Goal: Transaction & Acquisition: Download file/media

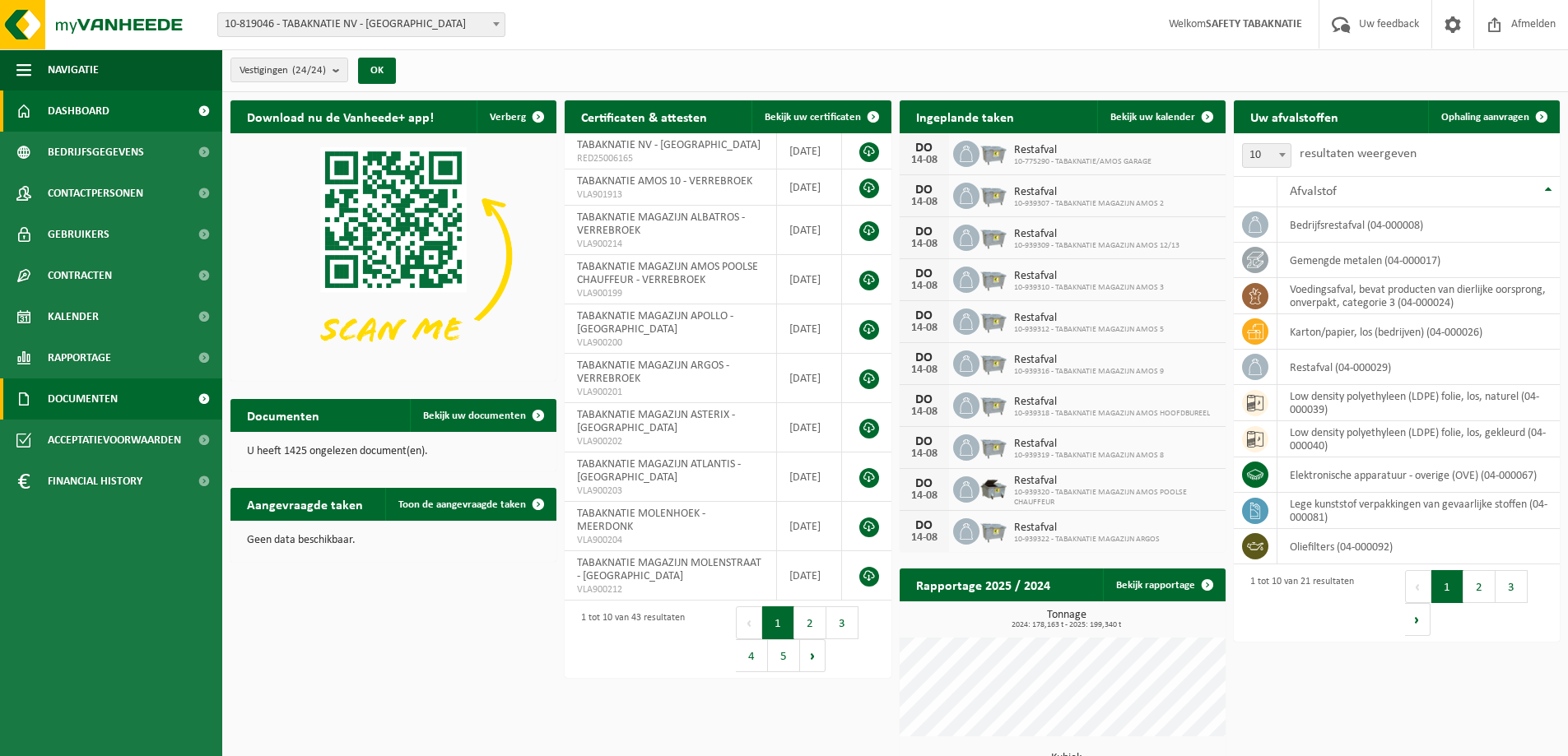
click at [74, 383] on span "Documenten" at bounding box center [82, 398] width 70 height 41
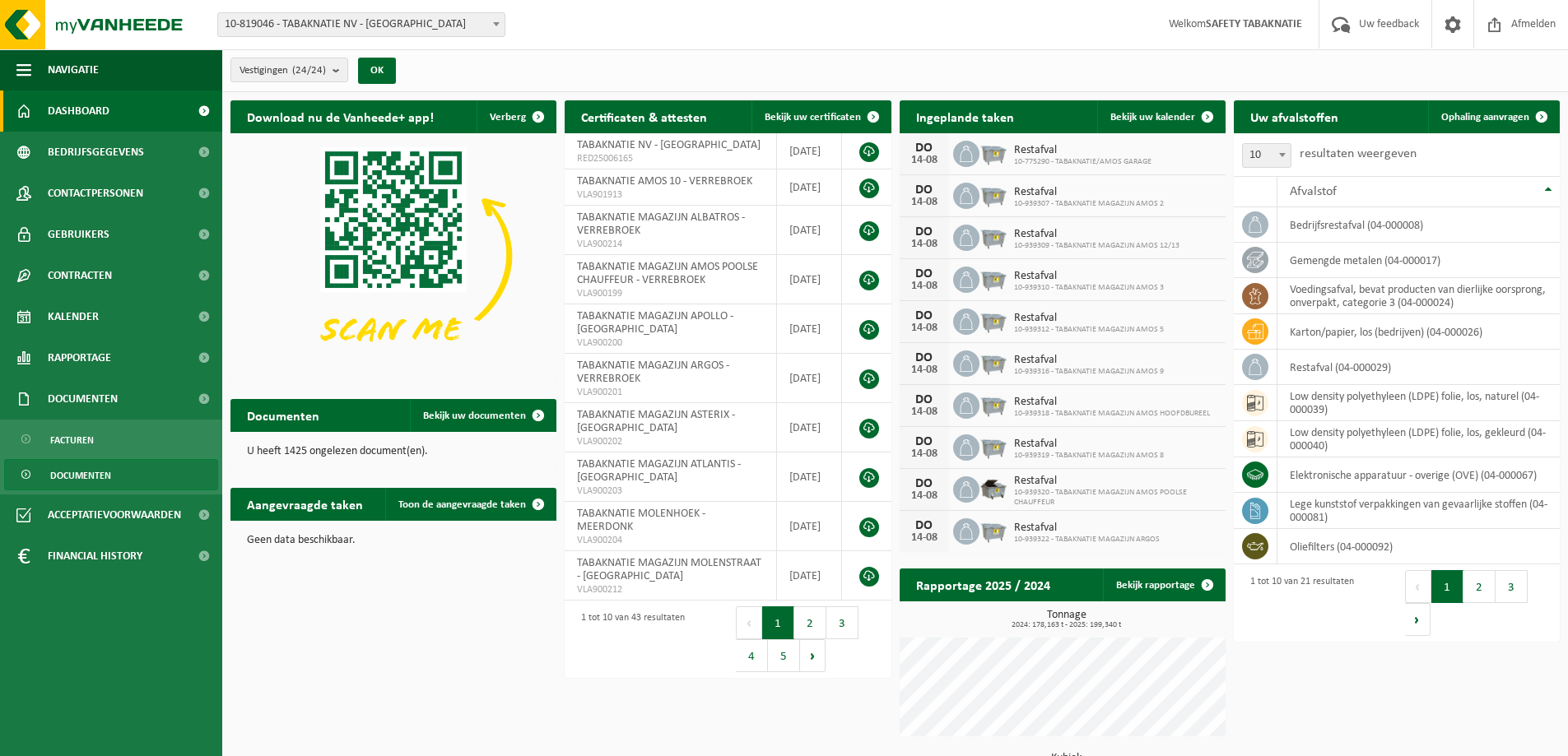
click at [96, 474] on span "Documenten" at bounding box center [80, 475] width 61 height 31
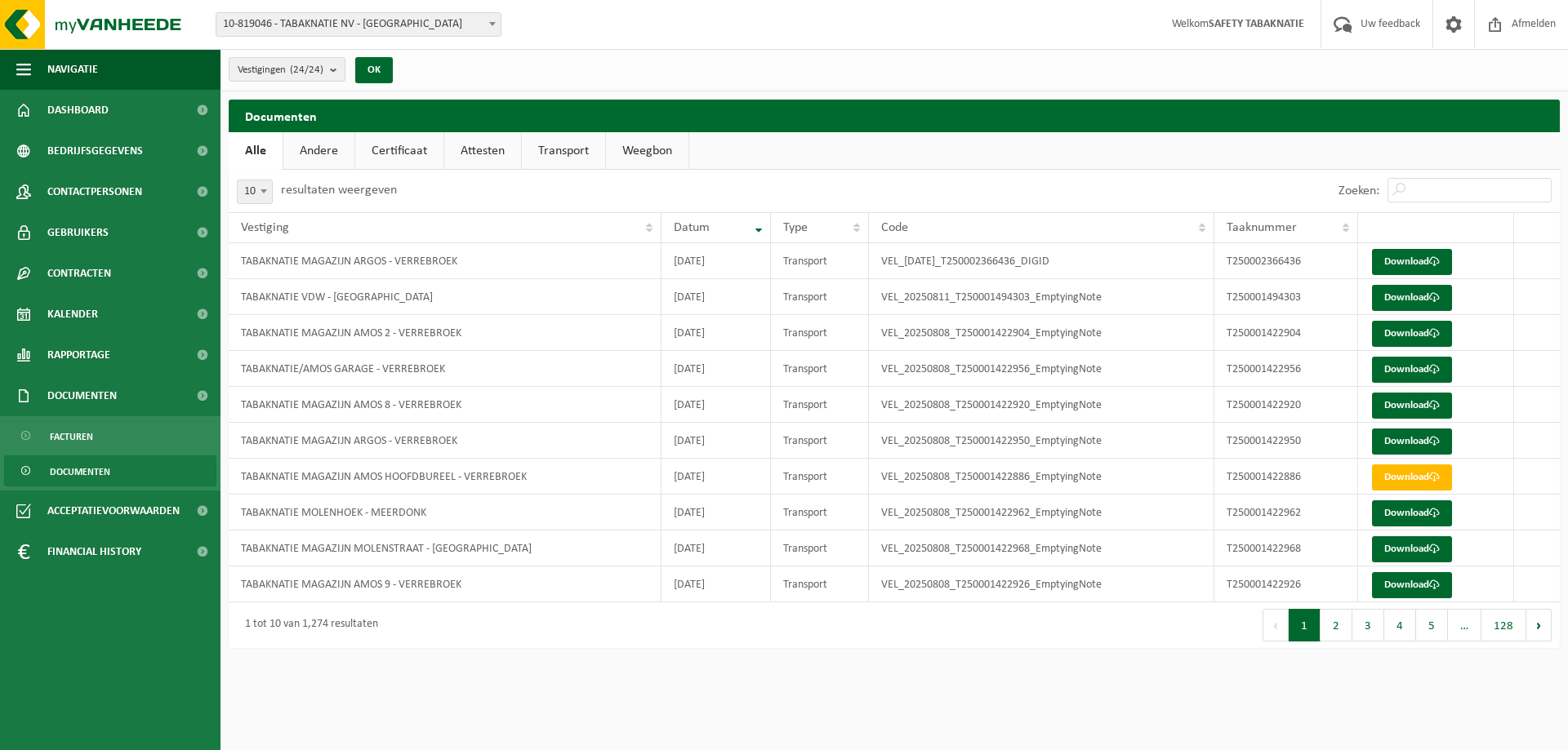
click at [393, 150] on link "Certificaat" at bounding box center [399, 150] width 88 height 37
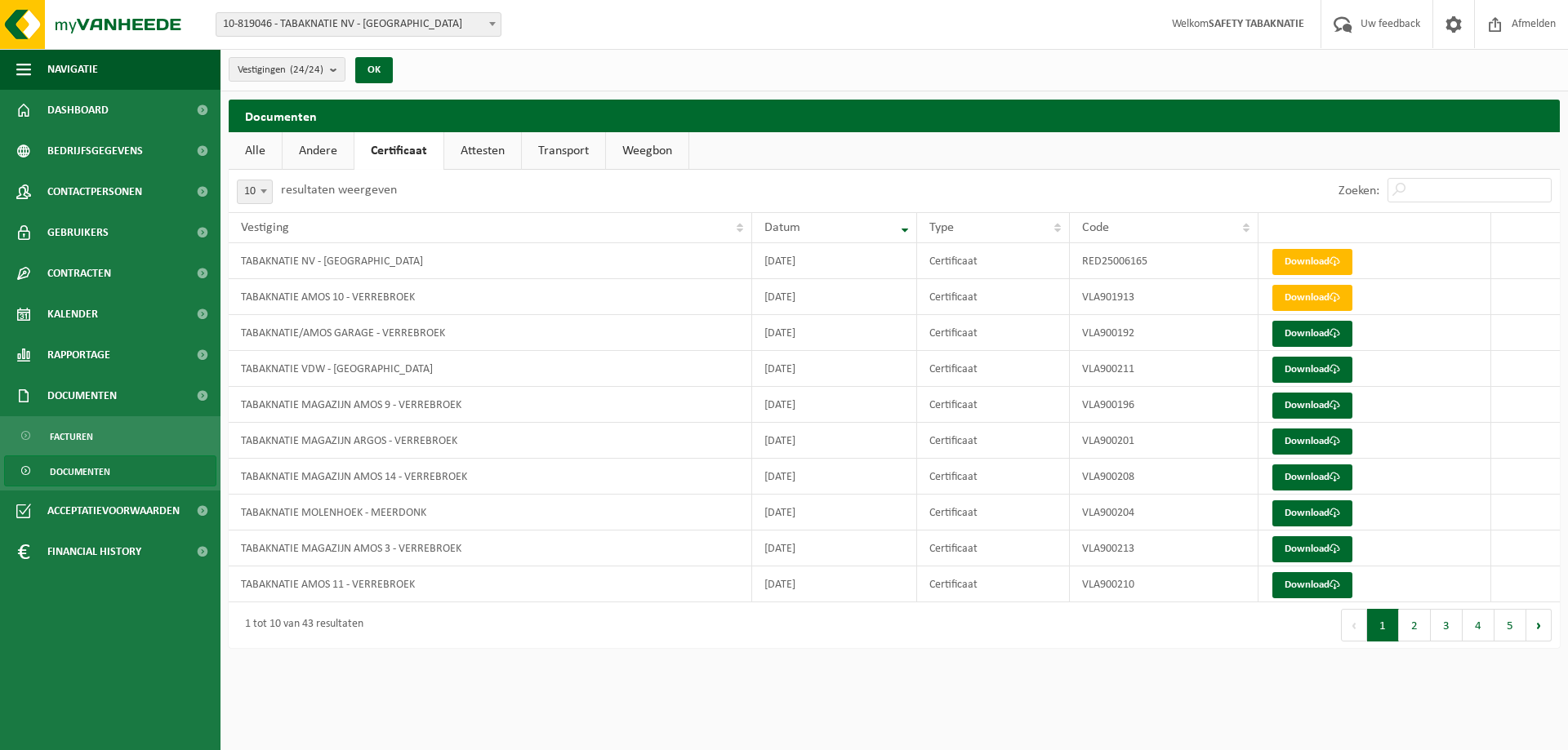
click at [495, 154] on link "Attesten" at bounding box center [482, 150] width 77 height 37
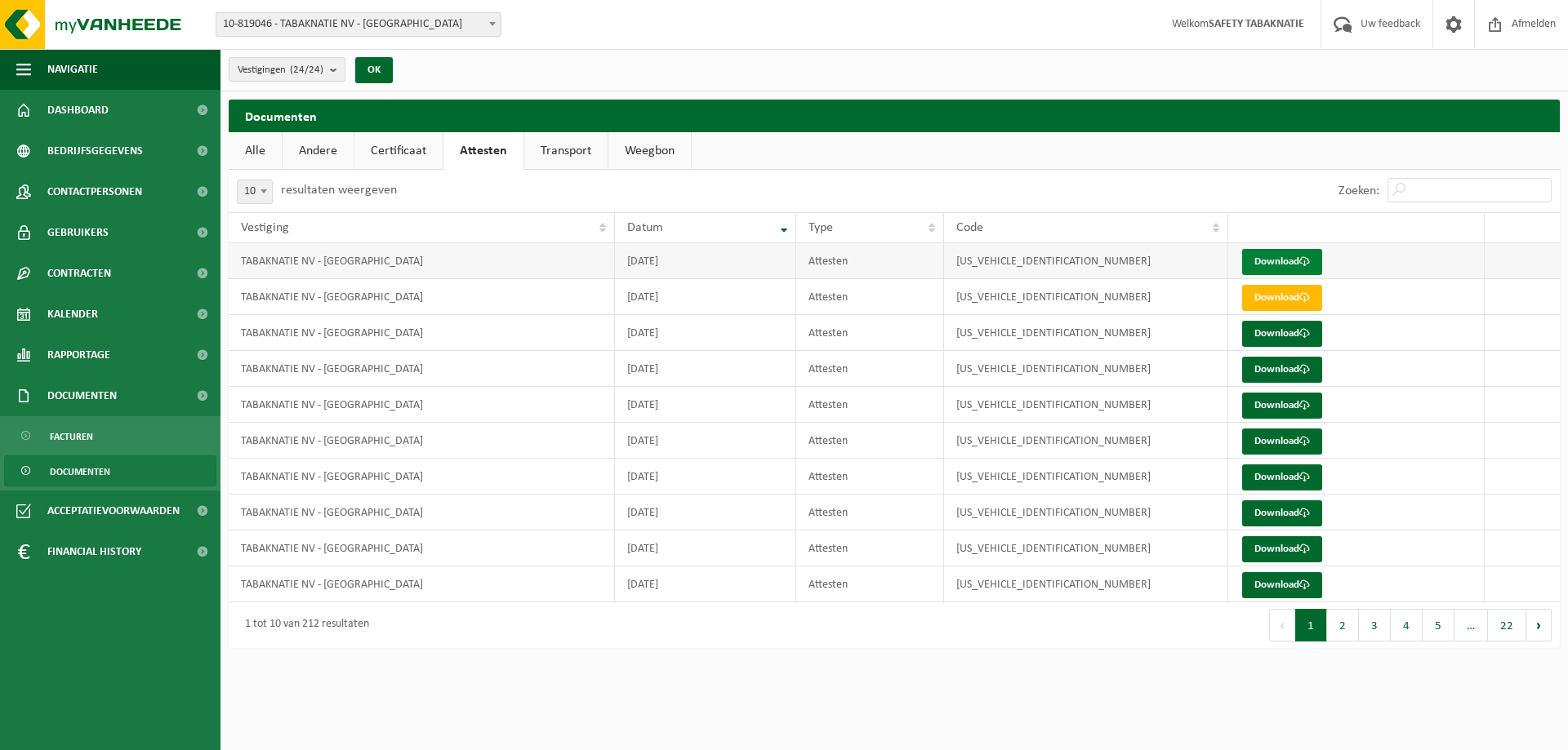
click at [1268, 267] on link "Download" at bounding box center [1283, 261] width 80 height 26
click at [492, 22] on b at bounding box center [492, 24] width 7 height 4
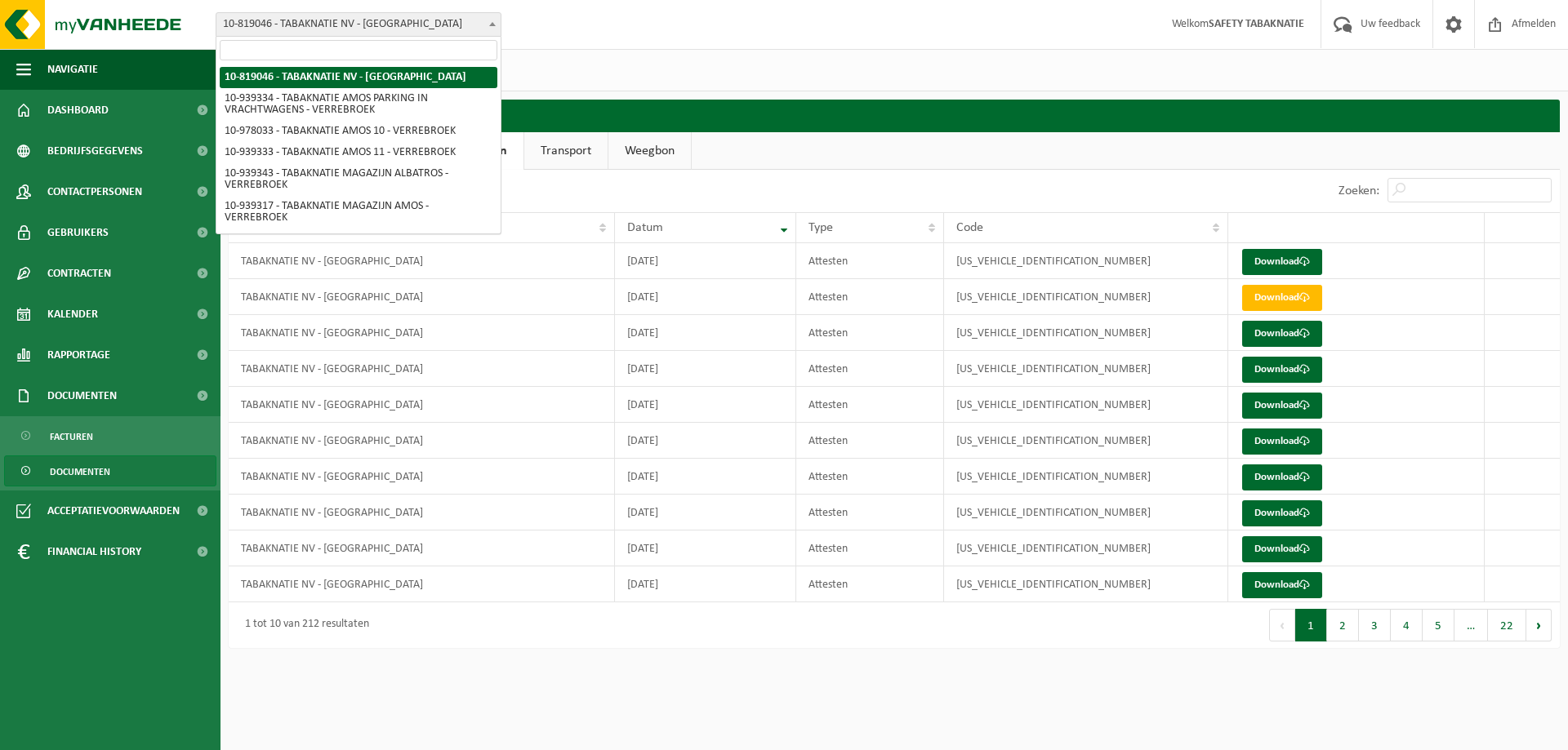
click at [656, 63] on div "Vestigingen (24/24) Alles selecteren Alles deselecteren TABAKNATIE NV - ANTWERP…" at bounding box center [894, 70] width 1348 height 42
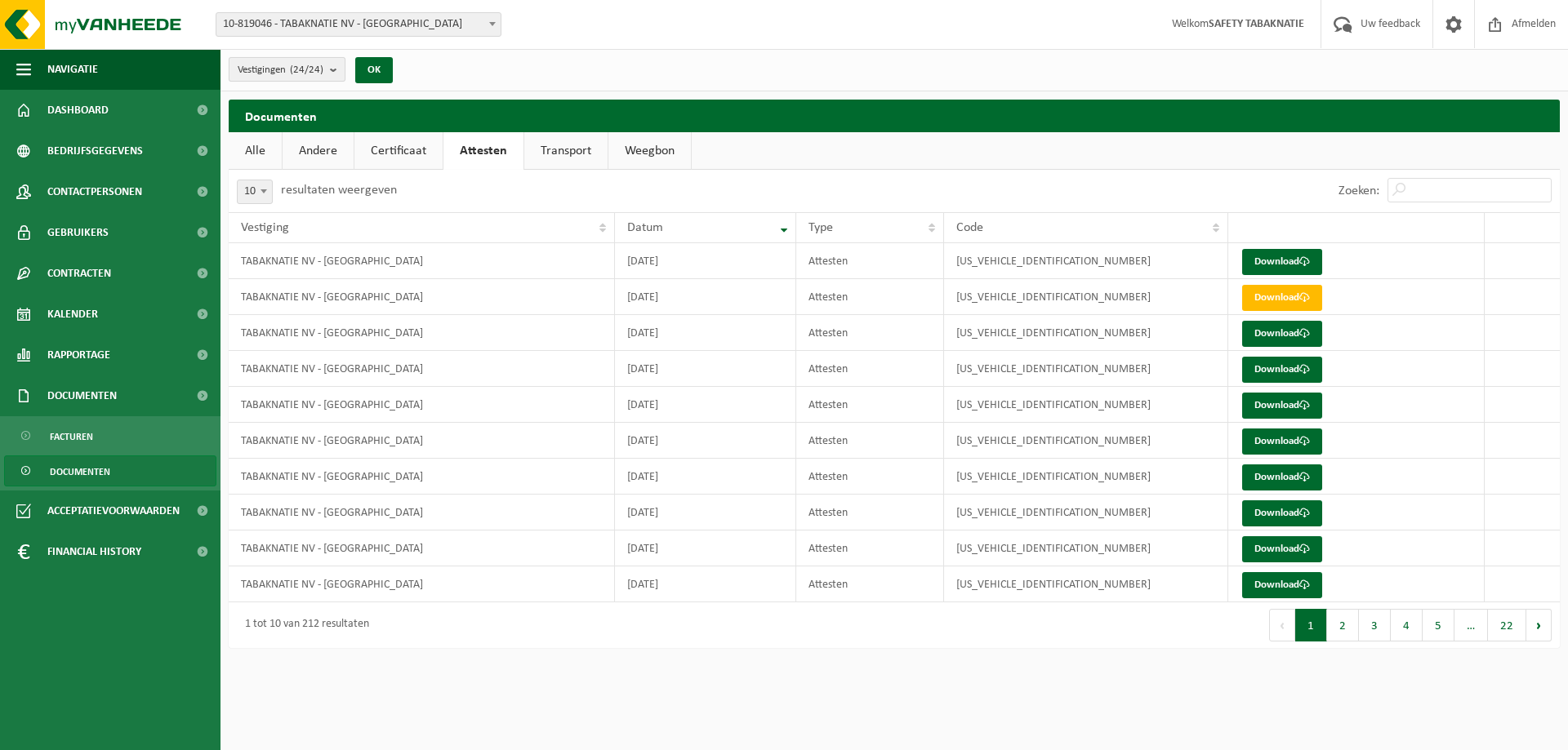
click at [336, 71] on b "submit" at bounding box center [337, 70] width 14 height 23
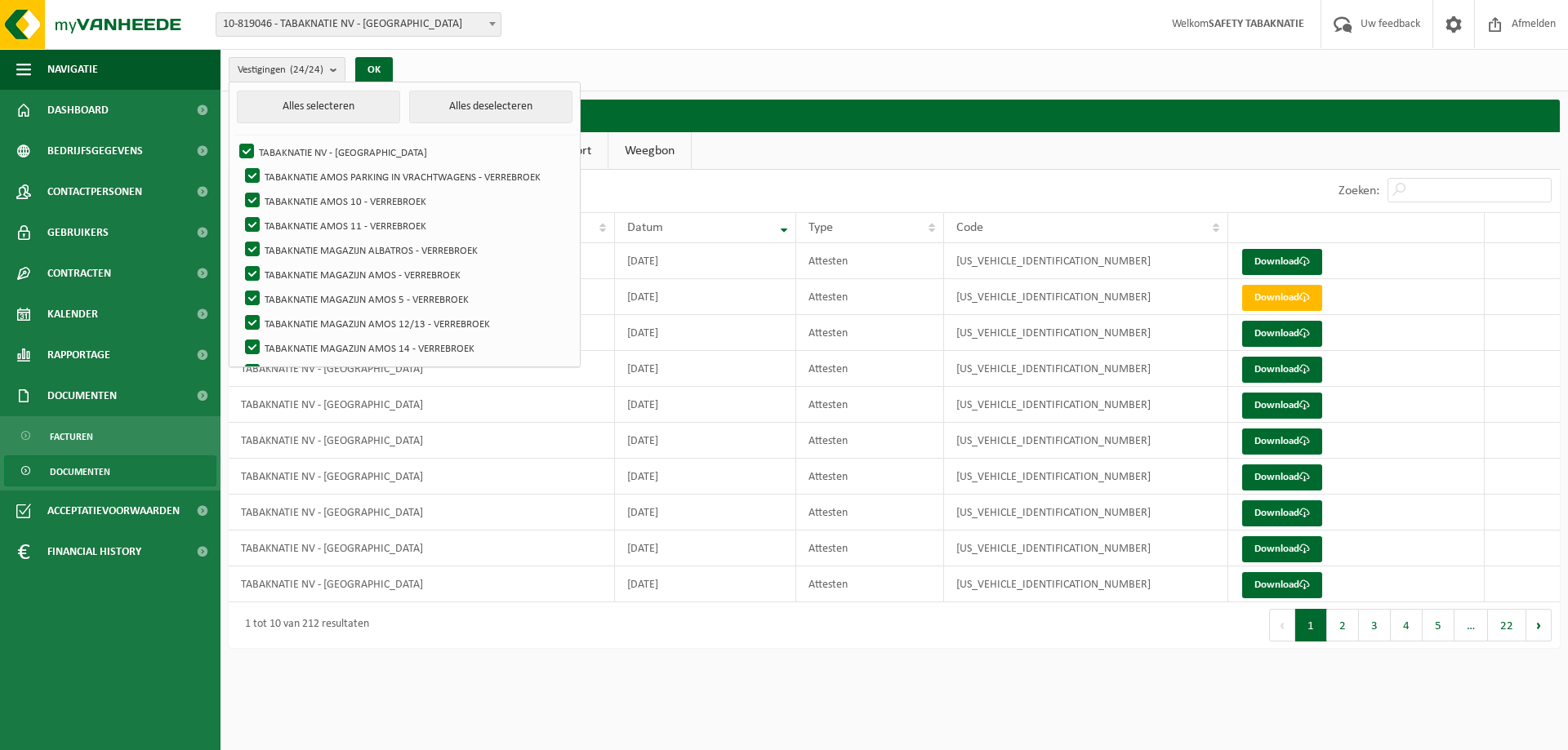
click at [568, 68] on div "Vestigingen (24/24) Alles selecteren Alles deselecteren TABAKNATIE NV - ANTWERP…" at bounding box center [894, 70] width 1348 height 42
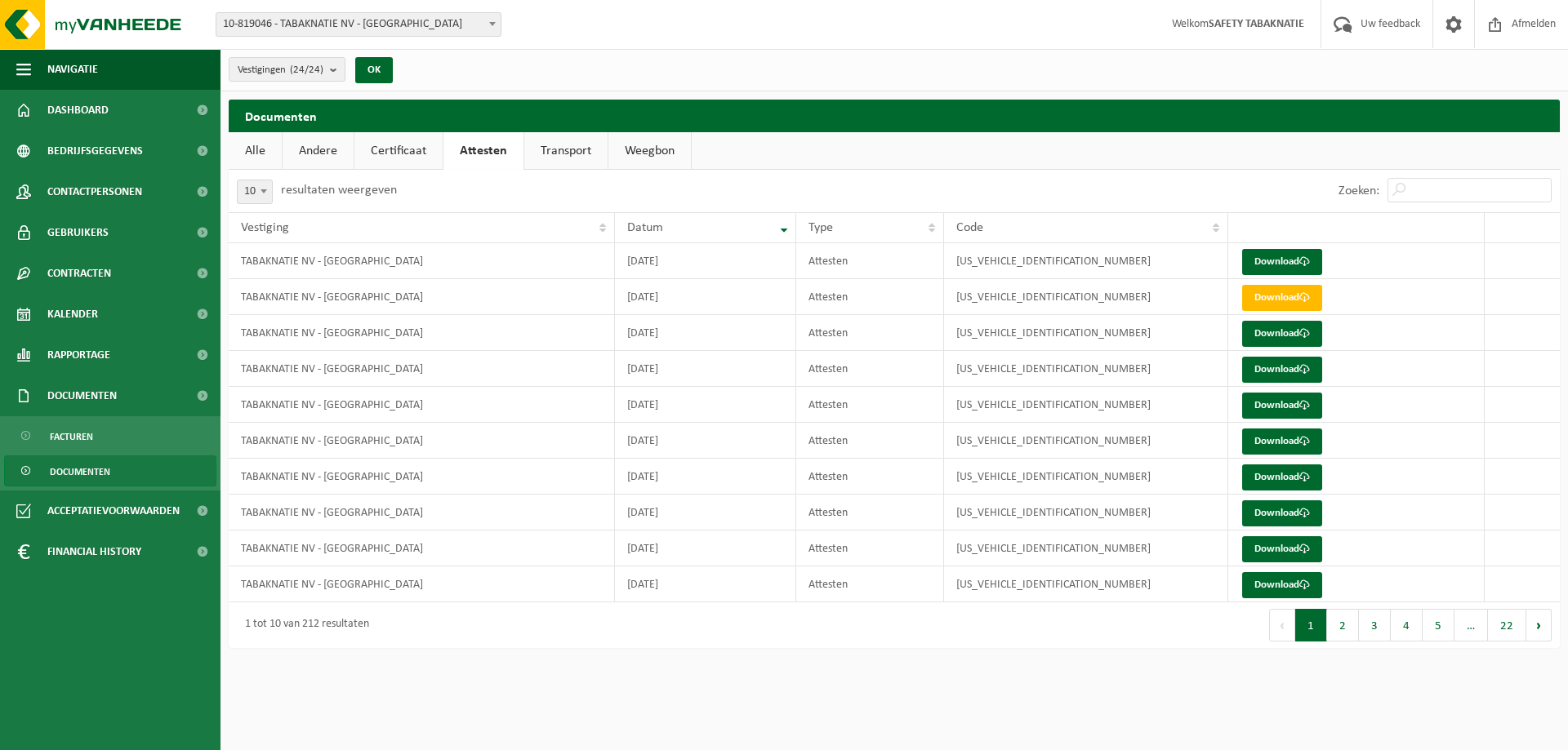
click at [115, 467] on link "Documenten" at bounding box center [110, 471] width 213 height 31
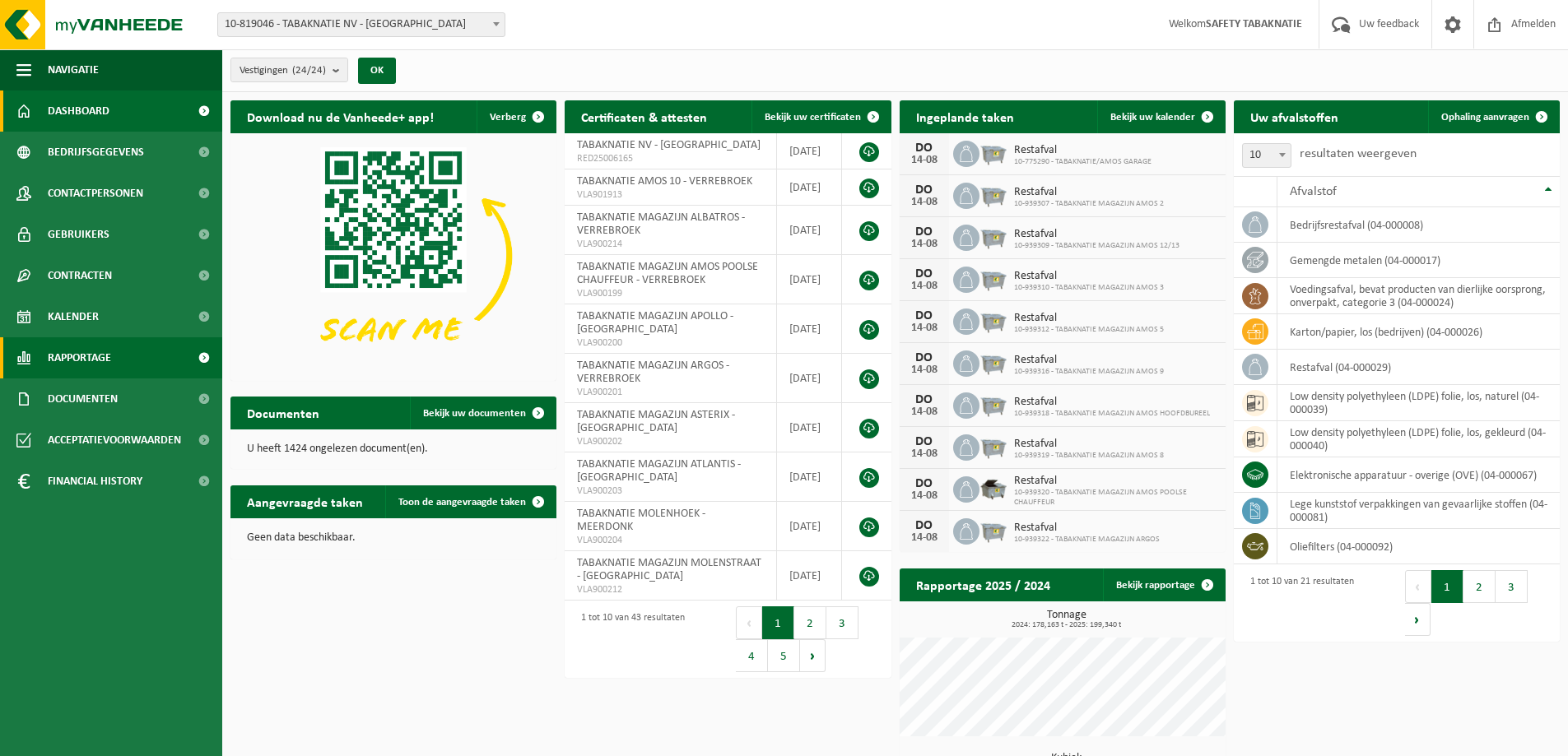
click at [132, 356] on link "Rapportage" at bounding box center [111, 358] width 222 height 41
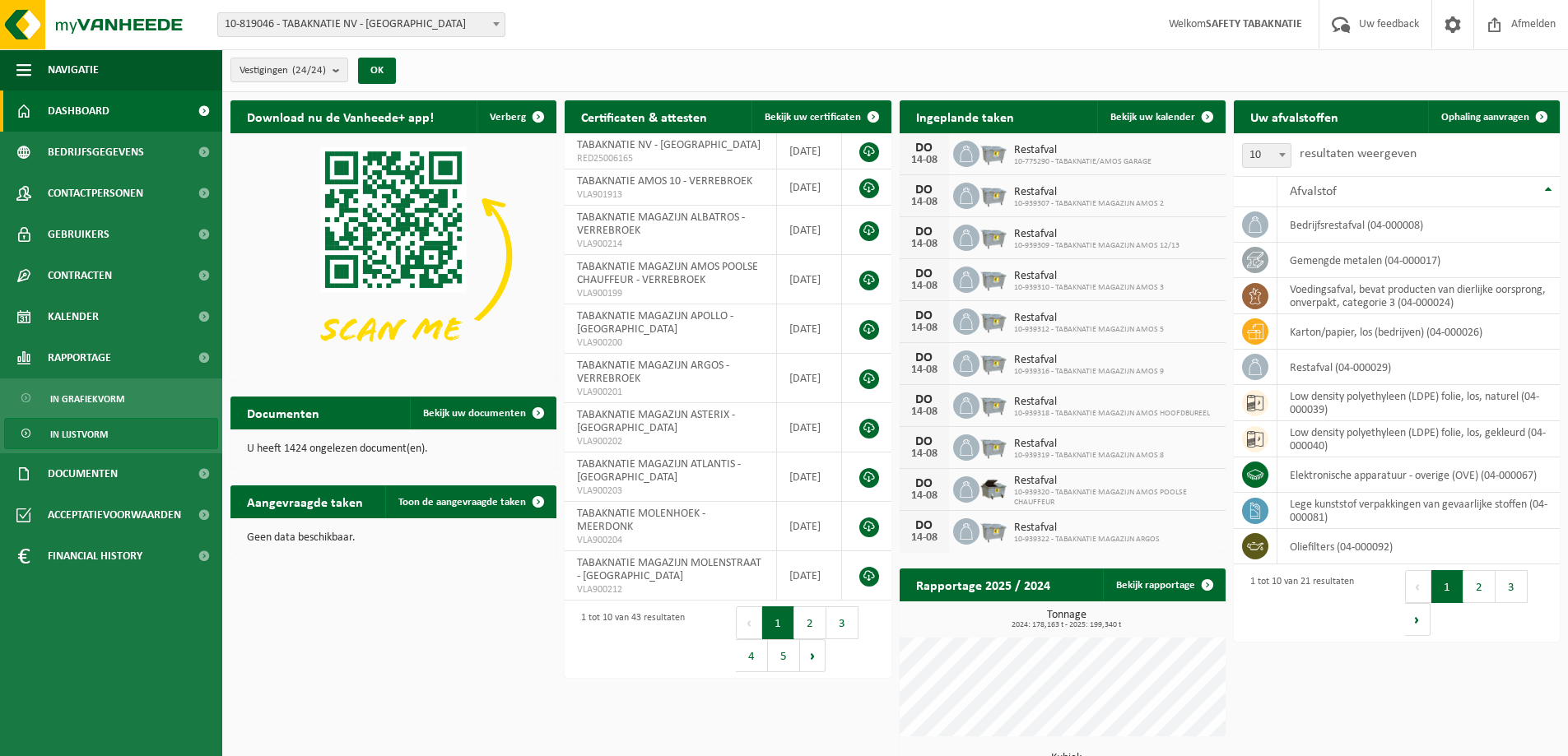
click at [128, 430] on link "In lijstvorm" at bounding box center [111, 433] width 214 height 31
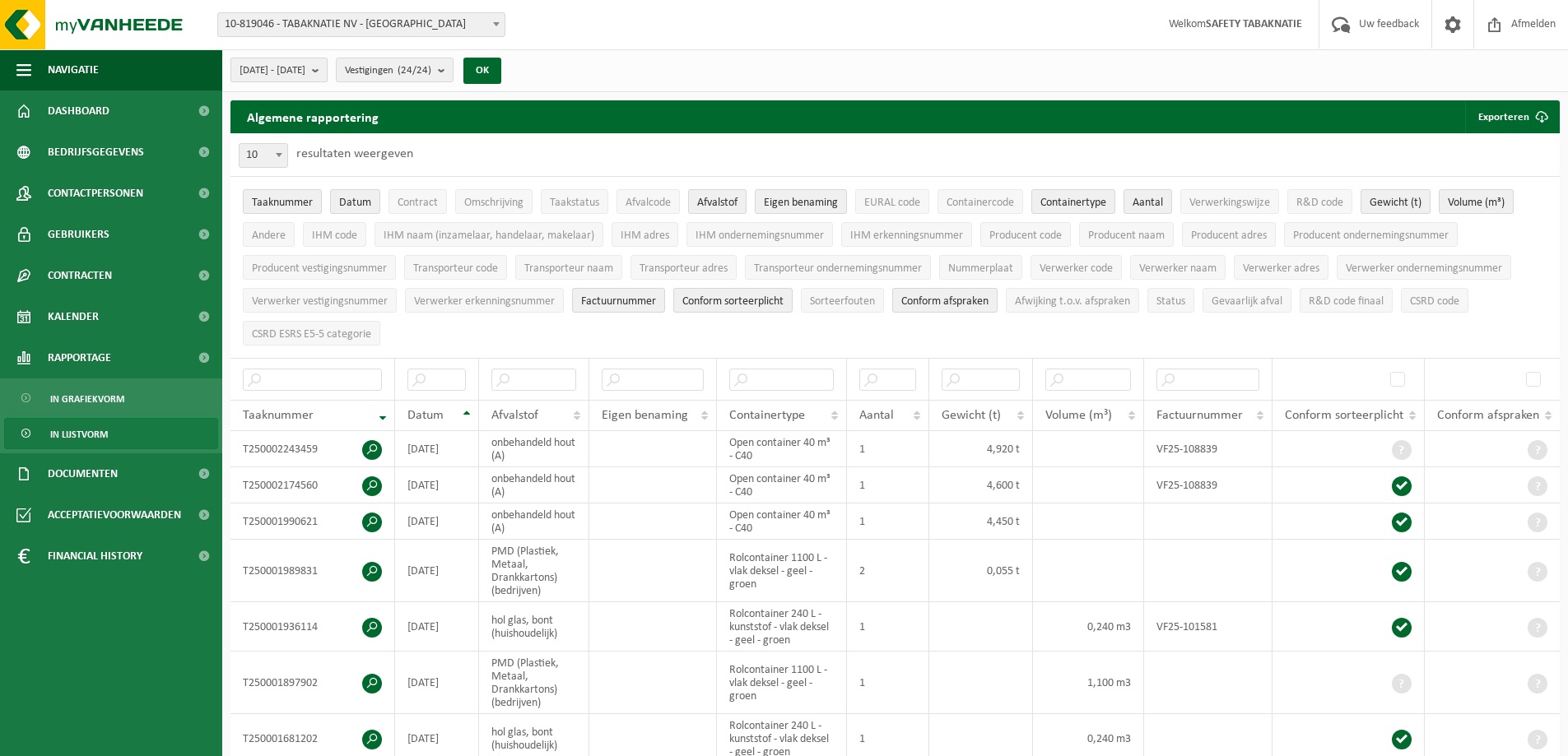
click at [327, 65] on b "submit" at bounding box center [318, 70] width 14 height 23
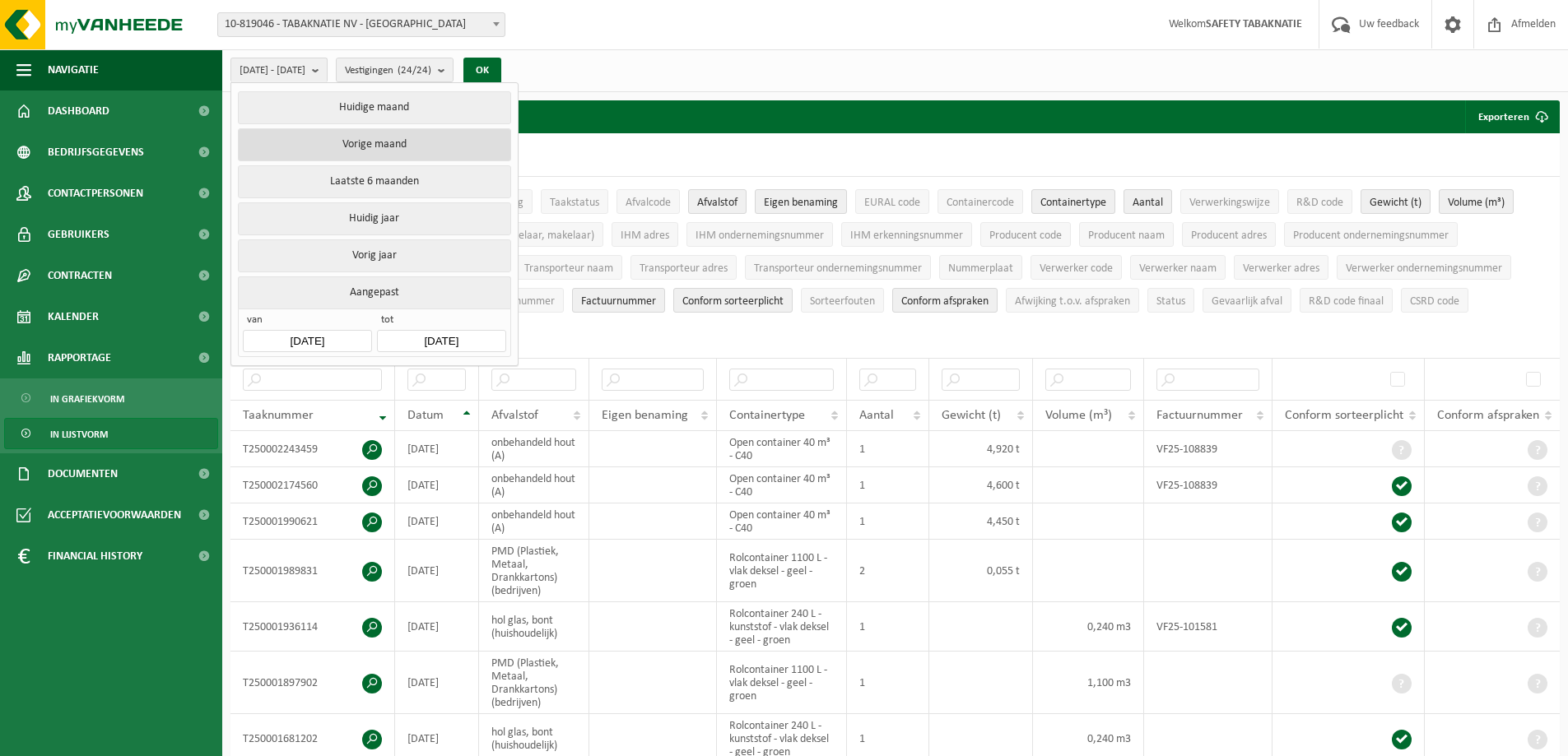
click at [390, 149] on button "Vorige maand" at bounding box center [374, 145] width 272 height 33
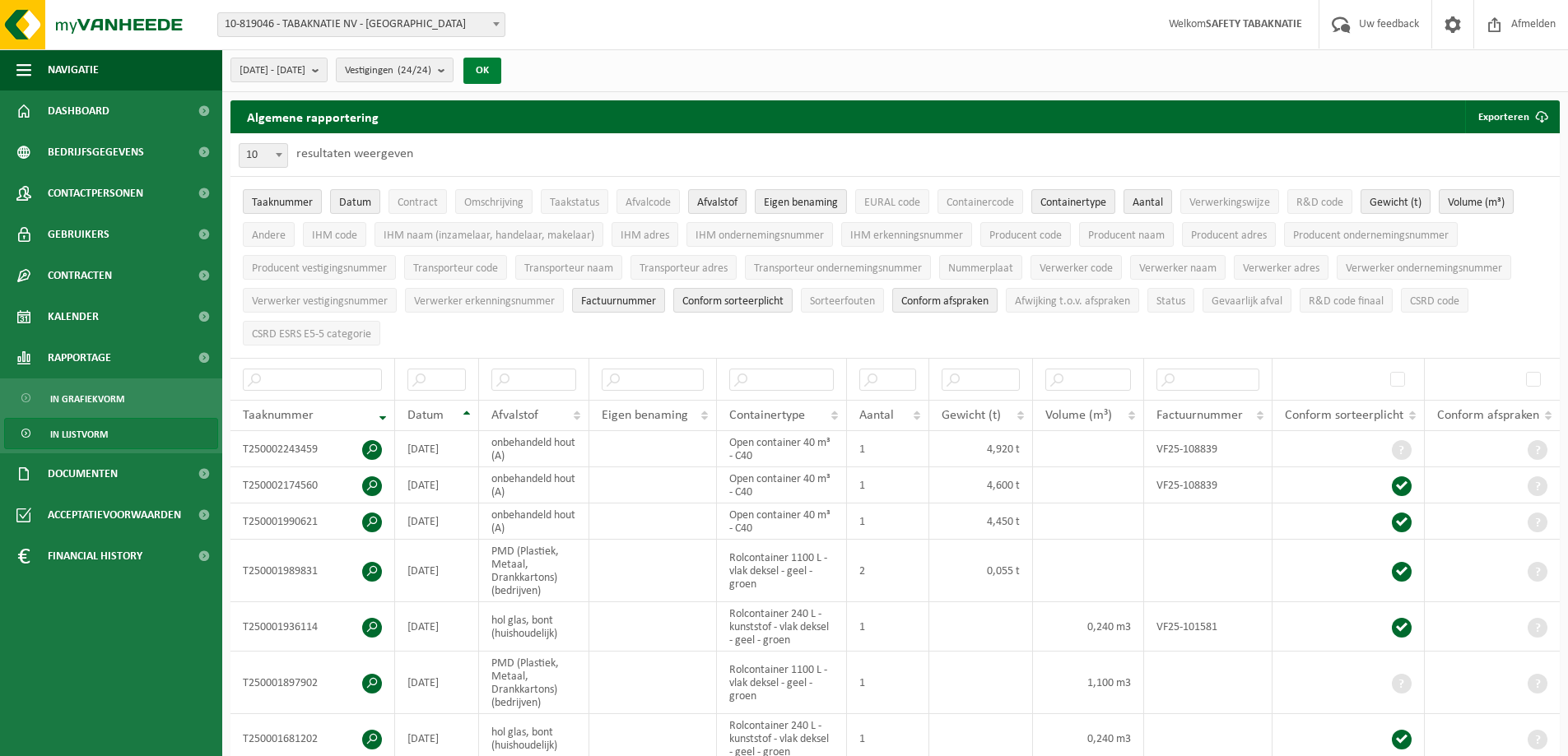
click at [502, 70] on button "OK" at bounding box center [481, 70] width 38 height 26
drag, startPoint x: 418, startPoint y: 197, endPoint x: 463, endPoint y: 199, distance: 45.0
click at [423, 197] on span "Contract" at bounding box center [418, 202] width 41 height 13
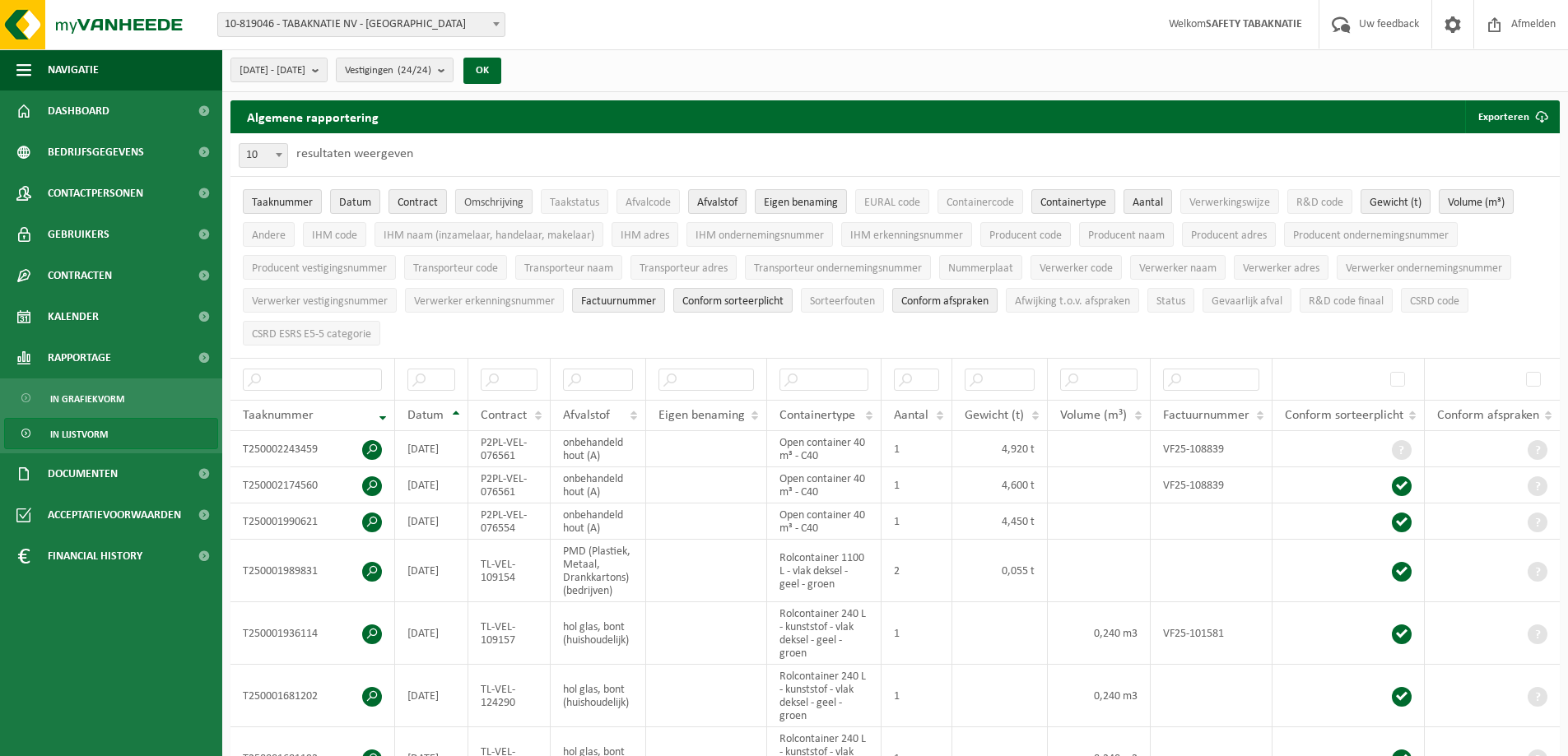
drag, startPoint x: 495, startPoint y: 199, endPoint x: 552, endPoint y: 202, distance: 57.1
click at [496, 199] on span "Omschrijving" at bounding box center [493, 202] width 59 height 13
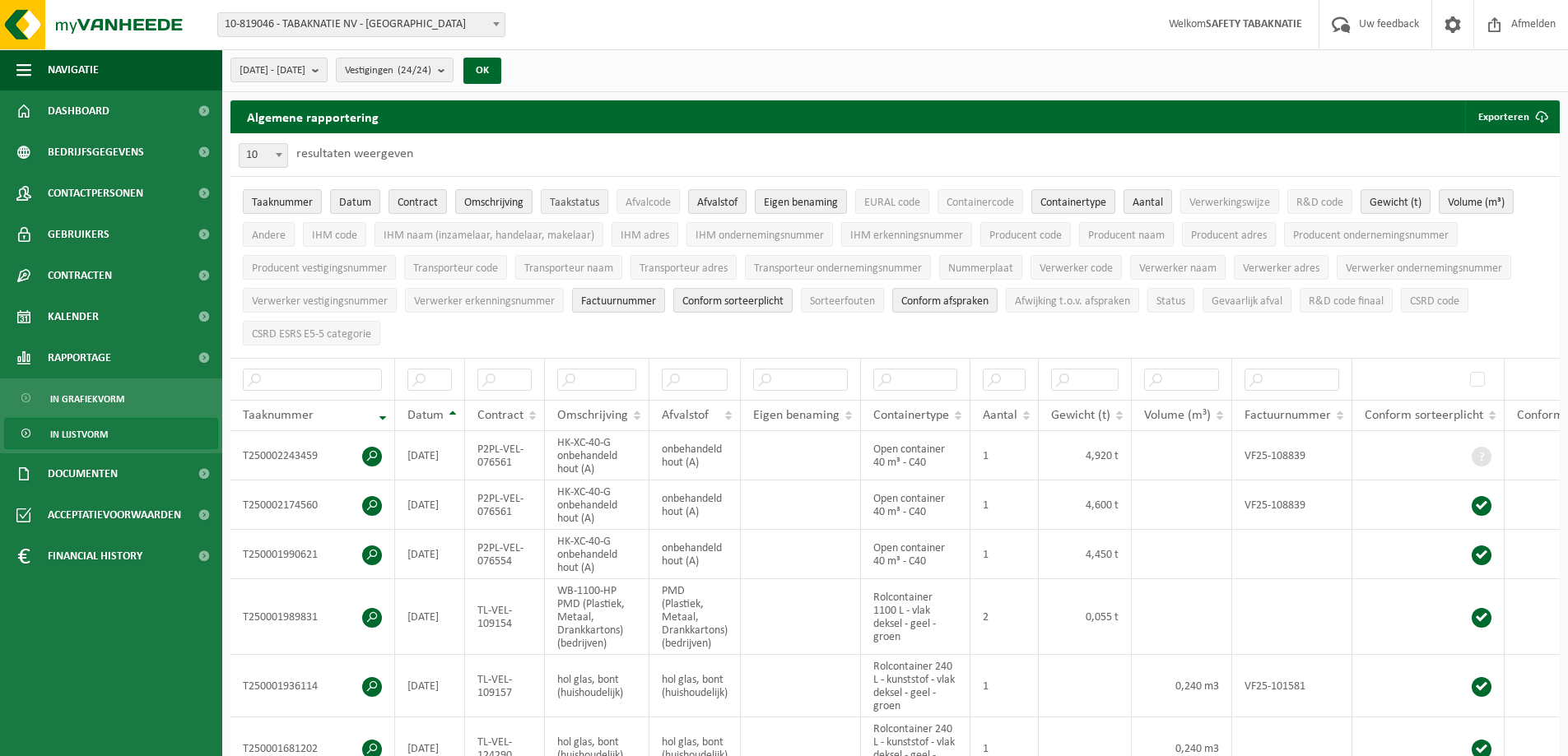
drag, startPoint x: 567, startPoint y: 202, endPoint x: 625, endPoint y: 202, distance: 58.0
click at [569, 202] on span "Taakstatus" at bounding box center [574, 202] width 49 height 13
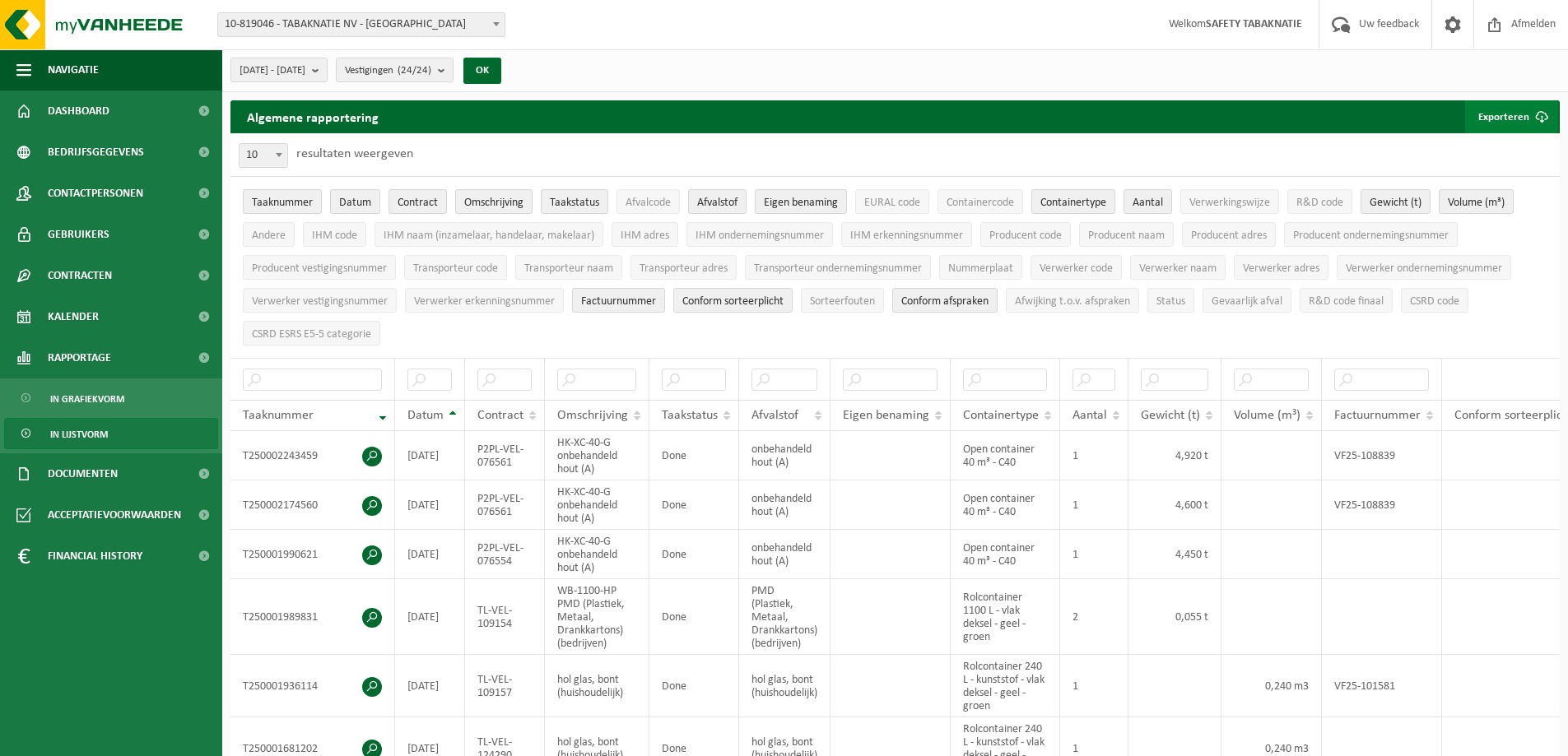
click at [1494, 120] on button "Exporteren" at bounding box center [1512, 117] width 93 height 33
click at [1505, 176] on link "Alle beschikbare kolommen" at bounding box center [1483, 182] width 149 height 33
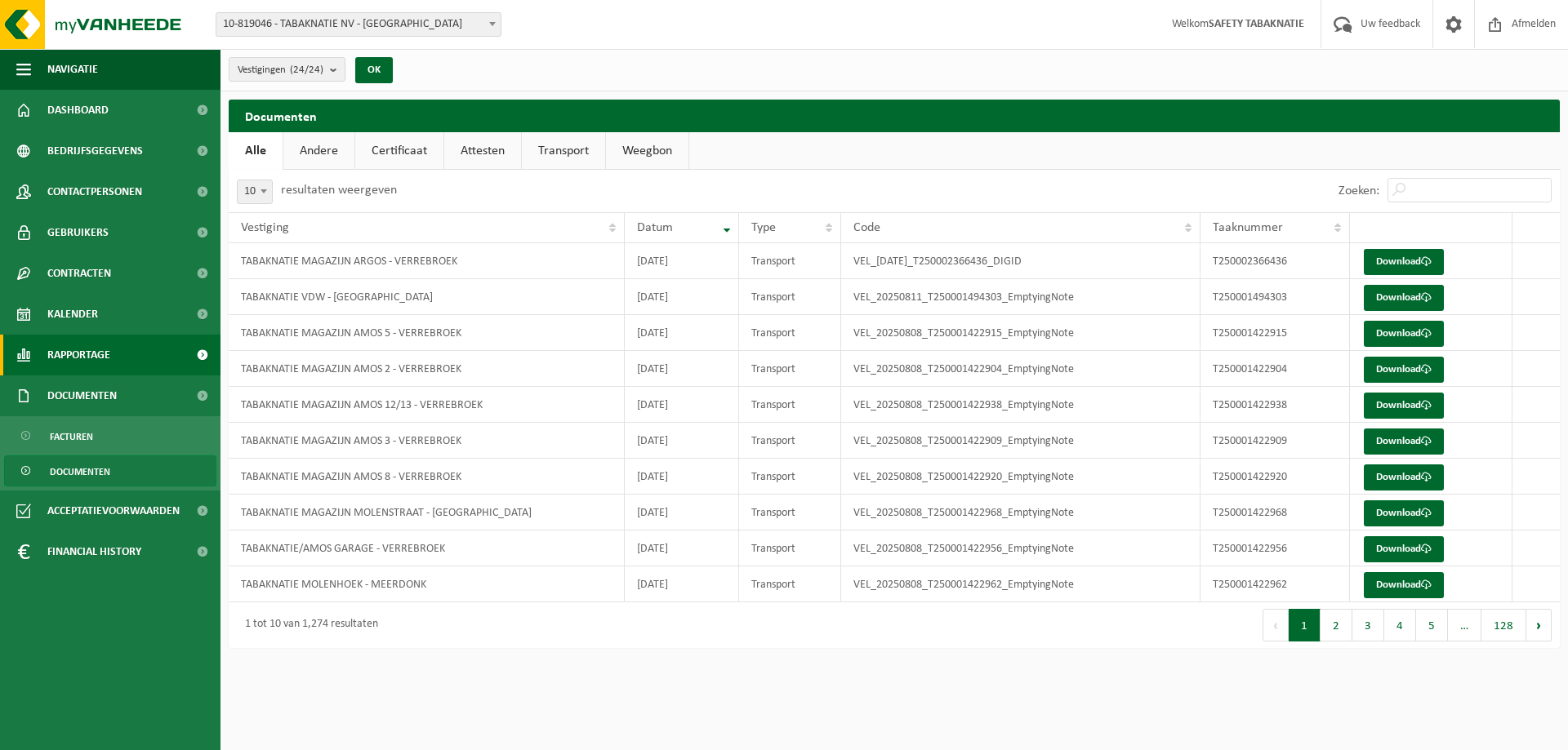
click at [106, 358] on span "Rapportage" at bounding box center [78, 355] width 63 height 41
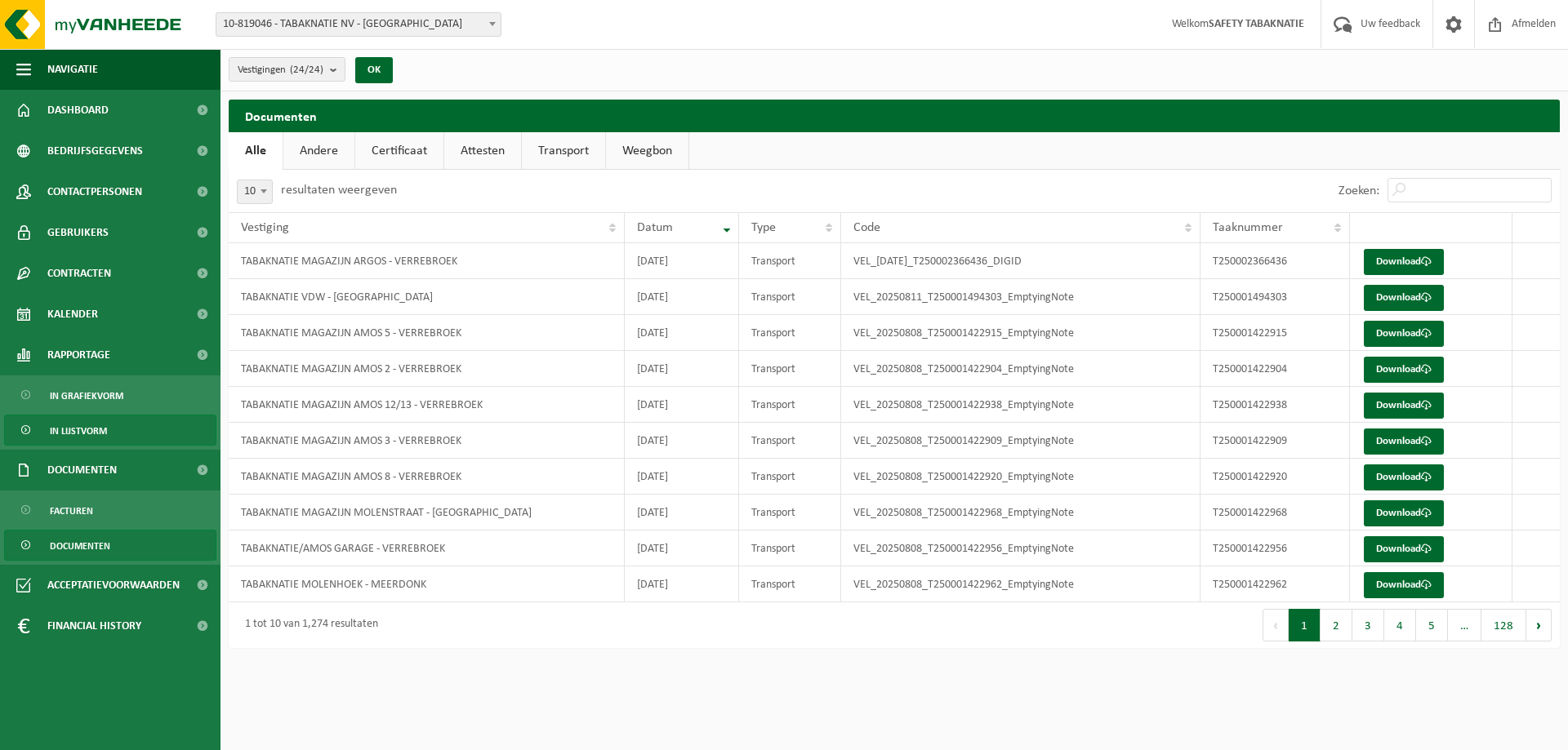
click at [99, 436] on span "In lijstvorm" at bounding box center [78, 430] width 57 height 31
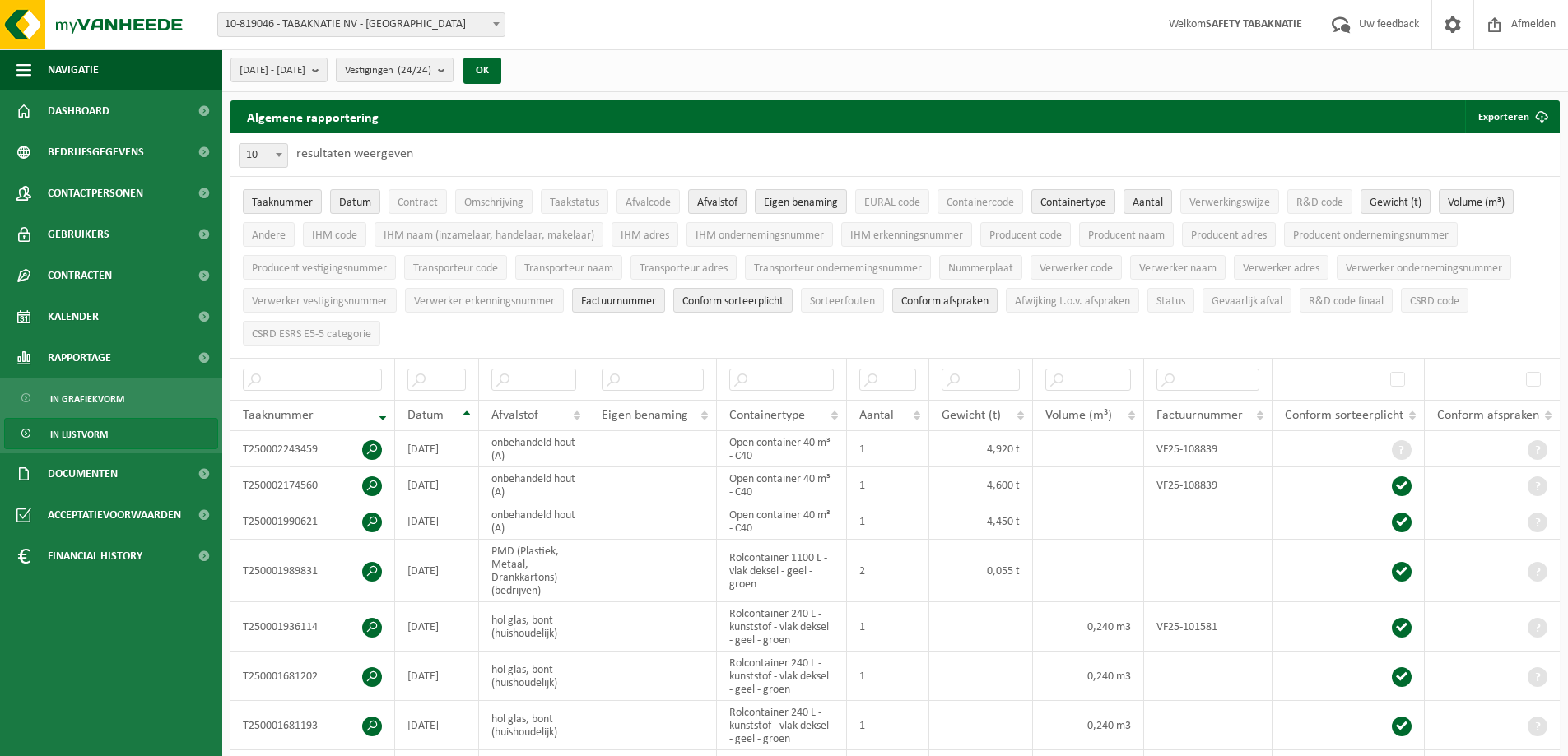
click at [363, 21] on span "10-819046 - TABAKNATIE NV - [GEOGRAPHIC_DATA]" at bounding box center [361, 25] width 287 height 23
click at [698, 65] on div "2025-07-01 - 2025-07-31 Huidige maand Vorige maand Laatste 6 maanden Huidig jaa…" at bounding box center [894, 70] width 1346 height 42
click at [327, 70] on b "submit" at bounding box center [318, 70] width 14 height 23
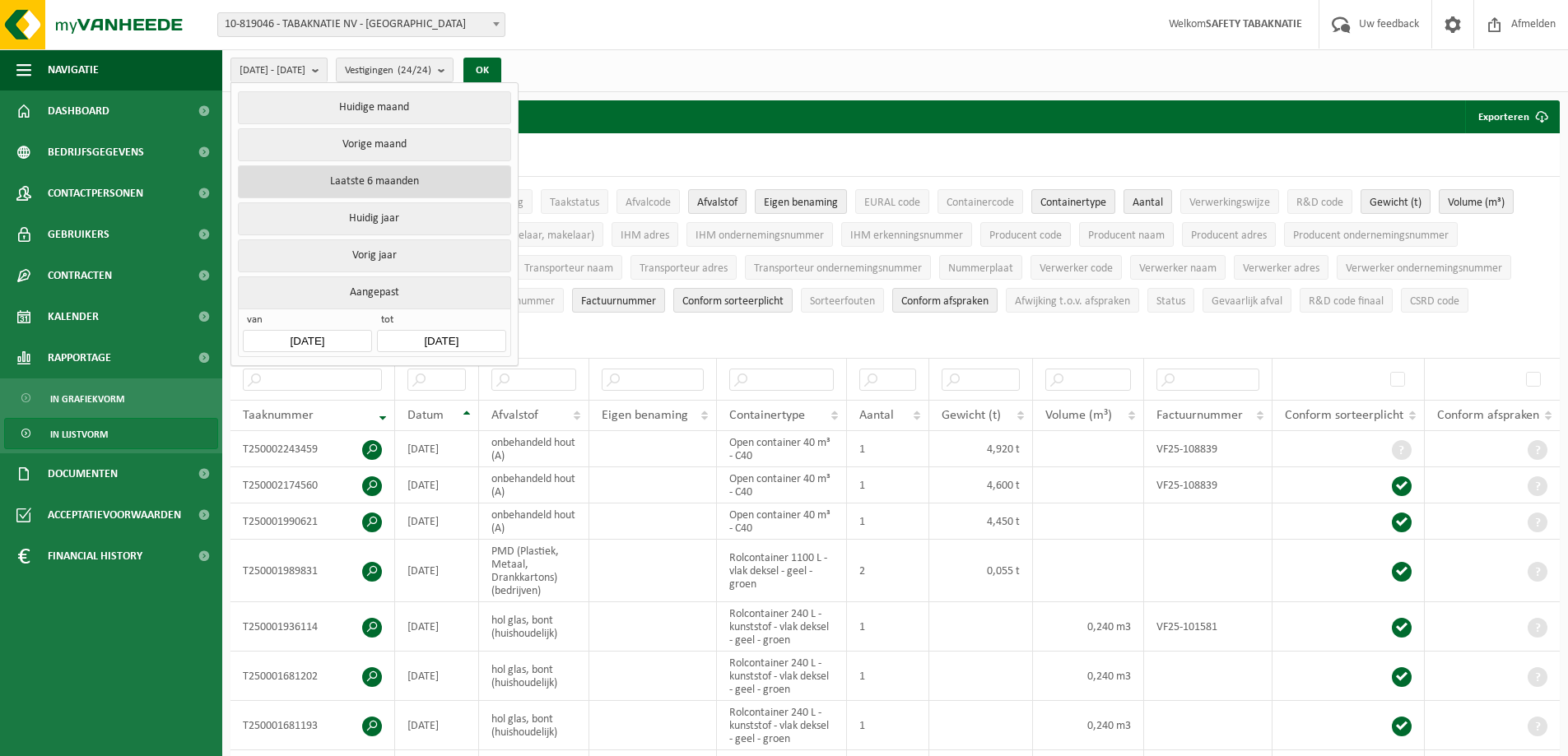
drag, startPoint x: 388, startPoint y: 184, endPoint x: 423, endPoint y: 163, distance: 40.8
click at [393, 182] on button "Laatste 6 maanden" at bounding box center [374, 181] width 272 height 33
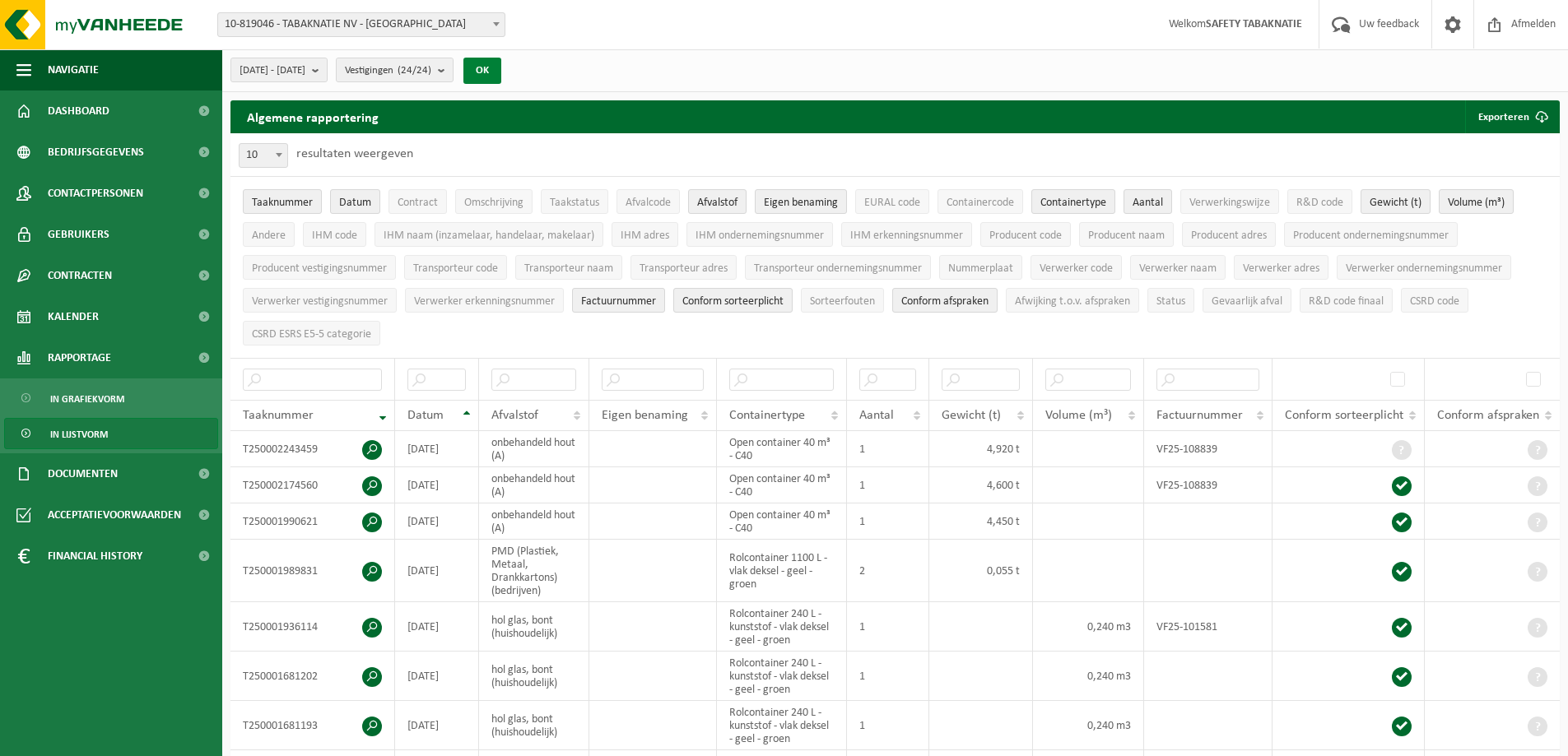
click at [502, 75] on button "OK" at bounding box center [481, 70] width 38 height 26
click at [1514, 114] on button "Exporteren" at bounding box center [1512, 117] width 93 height 33
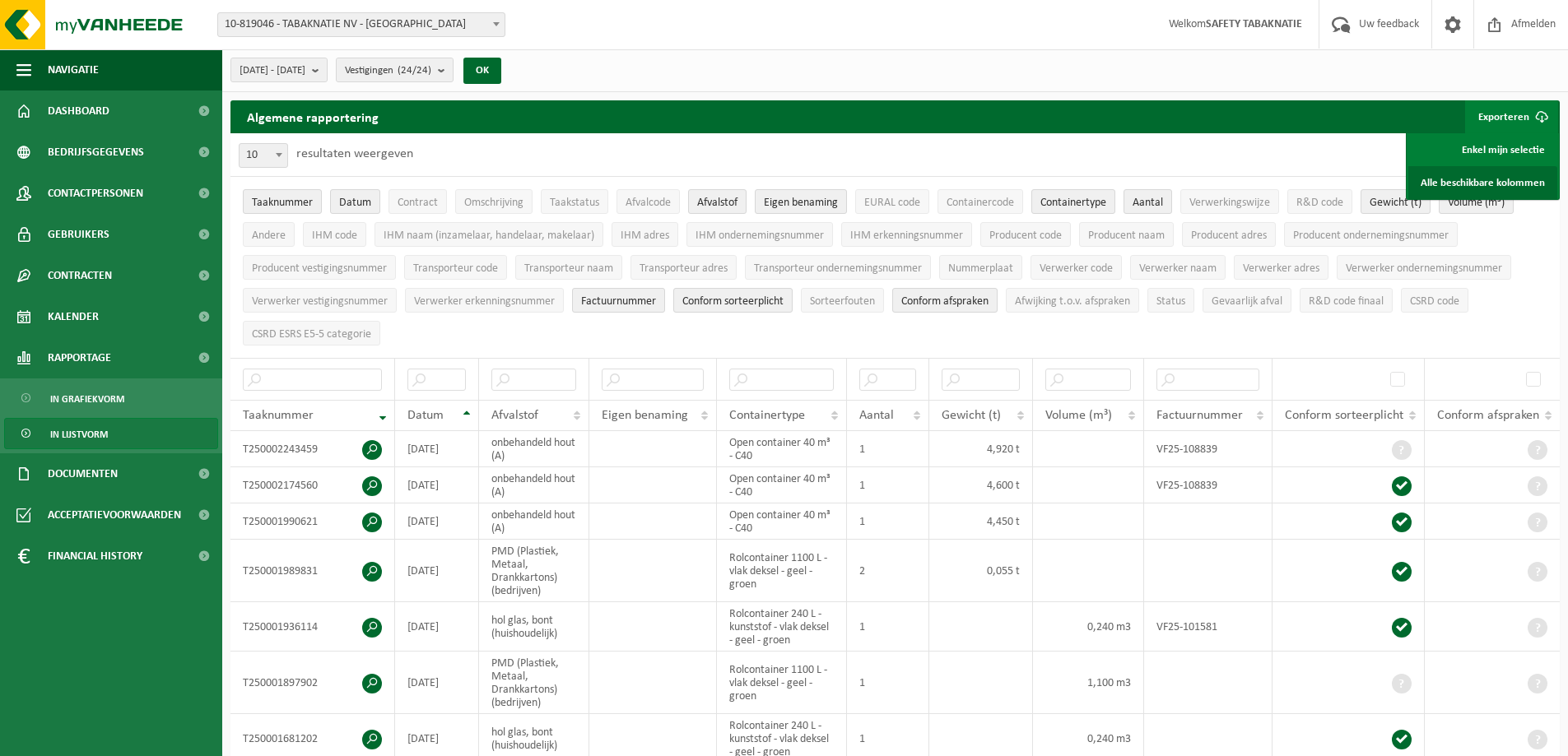
click at [1478, 178] on link "Alle beschikbare kolommen" at bounding box center [1483, 182] width 149 height 33
drag, startPoint x: 98, startPoint y: 470, endPoint x: 109, endPoint y: 457, distance: 17.0
click at [98, 471] on span "Documenten" at bounding box center [82, 473] width 70 height 41
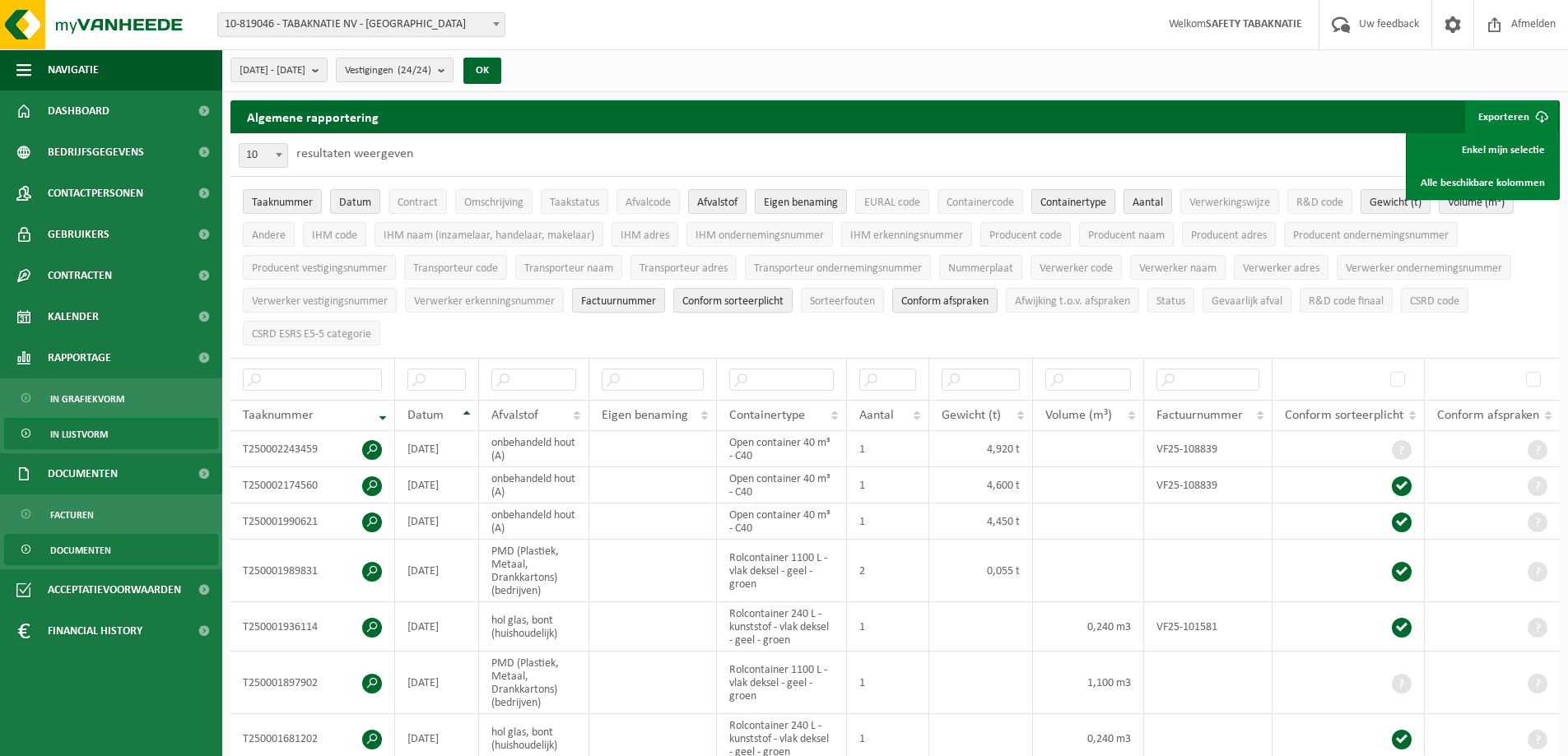
click at [76, 550] on span "Documenten" at bounding box center [80, 551] width 61 height 31
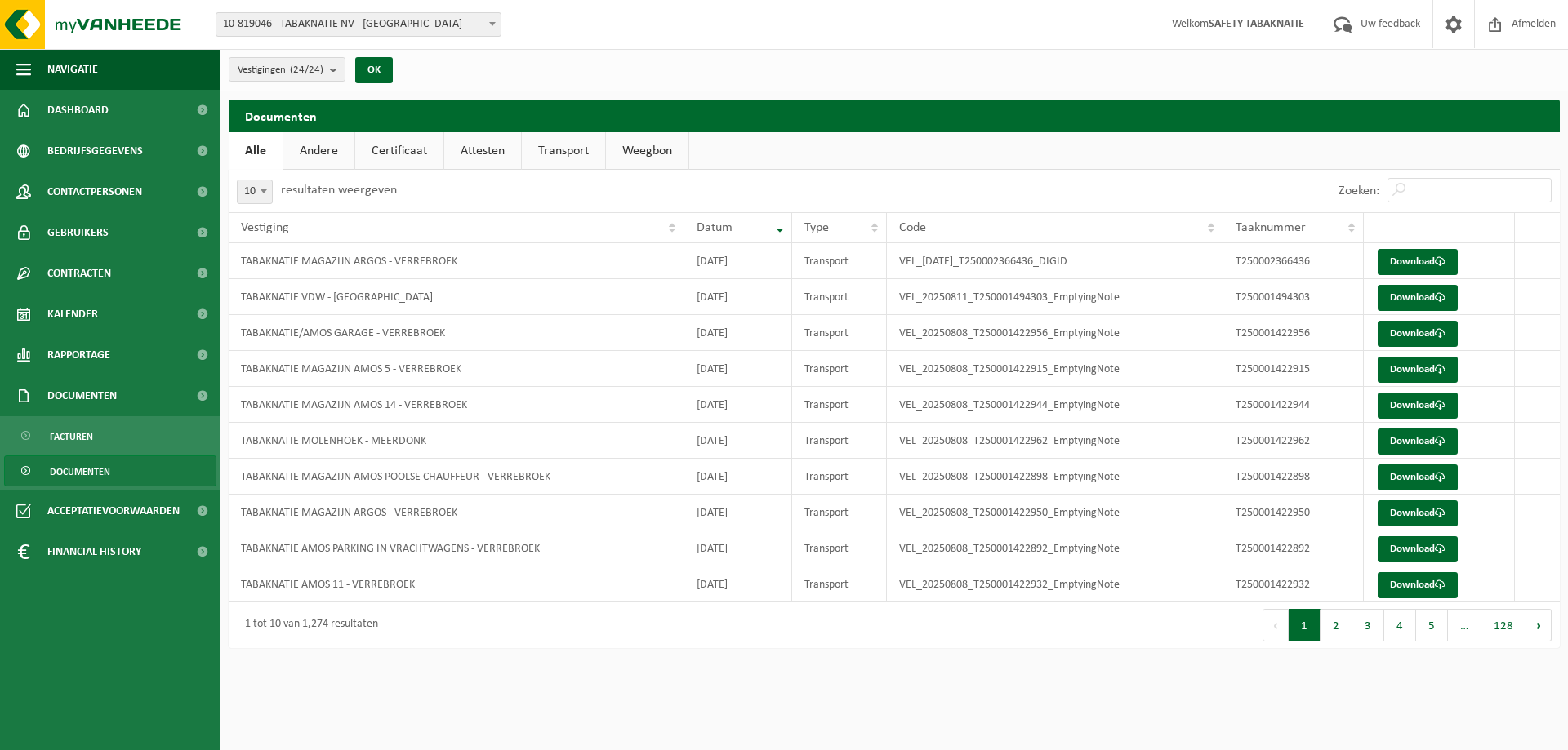
click at [478, 148] on link "Attesten" at bounding box center [482, 150] width 77 height 37
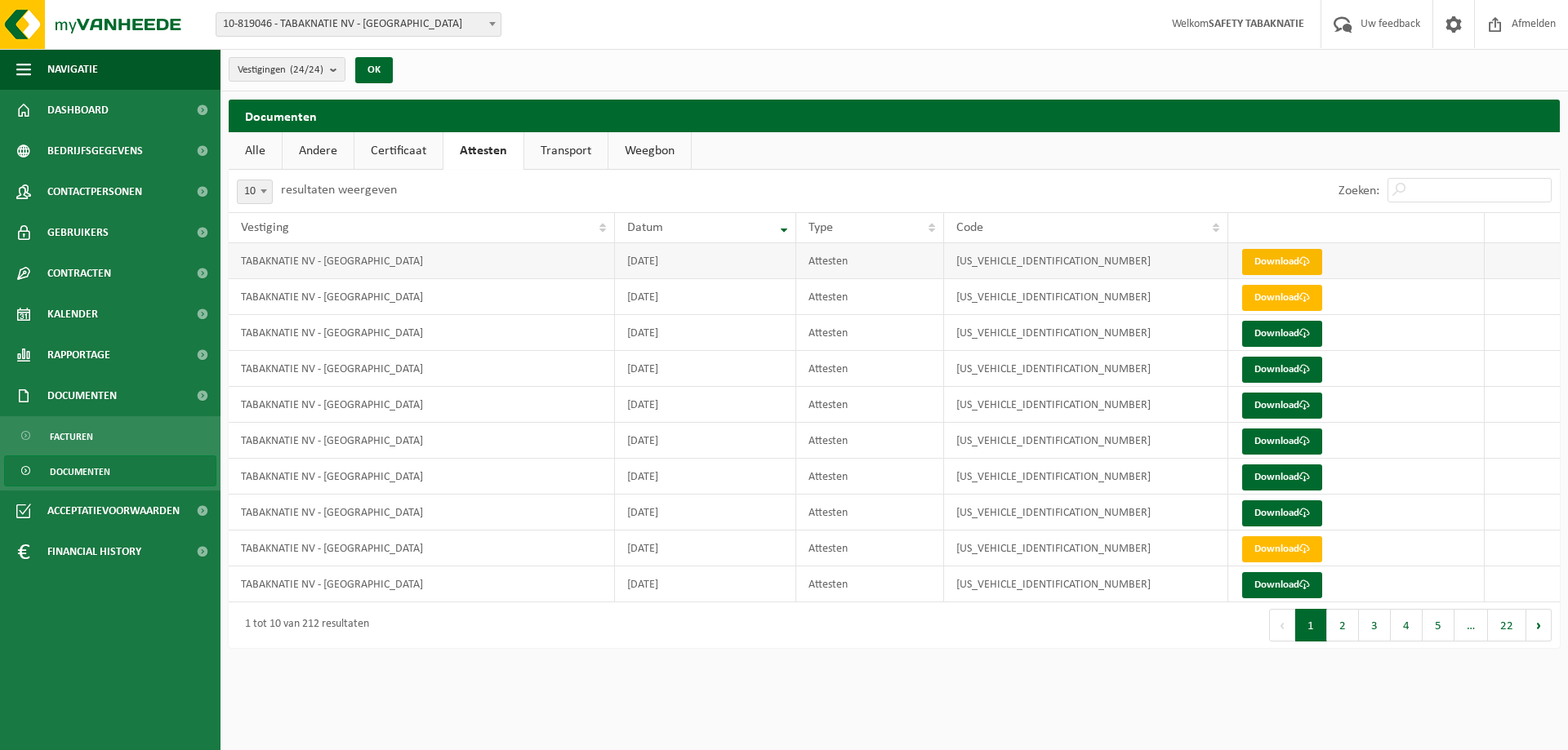
click at [1292, 261] on link "Download" at bounding box center [1283, 261] width 80 height 26
click at [1281, 337] on link "Download" at bounding box center [1283, 333] width 80 height 26
click at [1299, 264] on link "Download" at bounding box center [1283, 261] width 80 height 26
click at [1277, 331] on link "Download" at bounding box center [1283, 333] width 80 height 26
click at [566, 147] on link "Transport" at bounding box center [566, 150] width 83 height 37
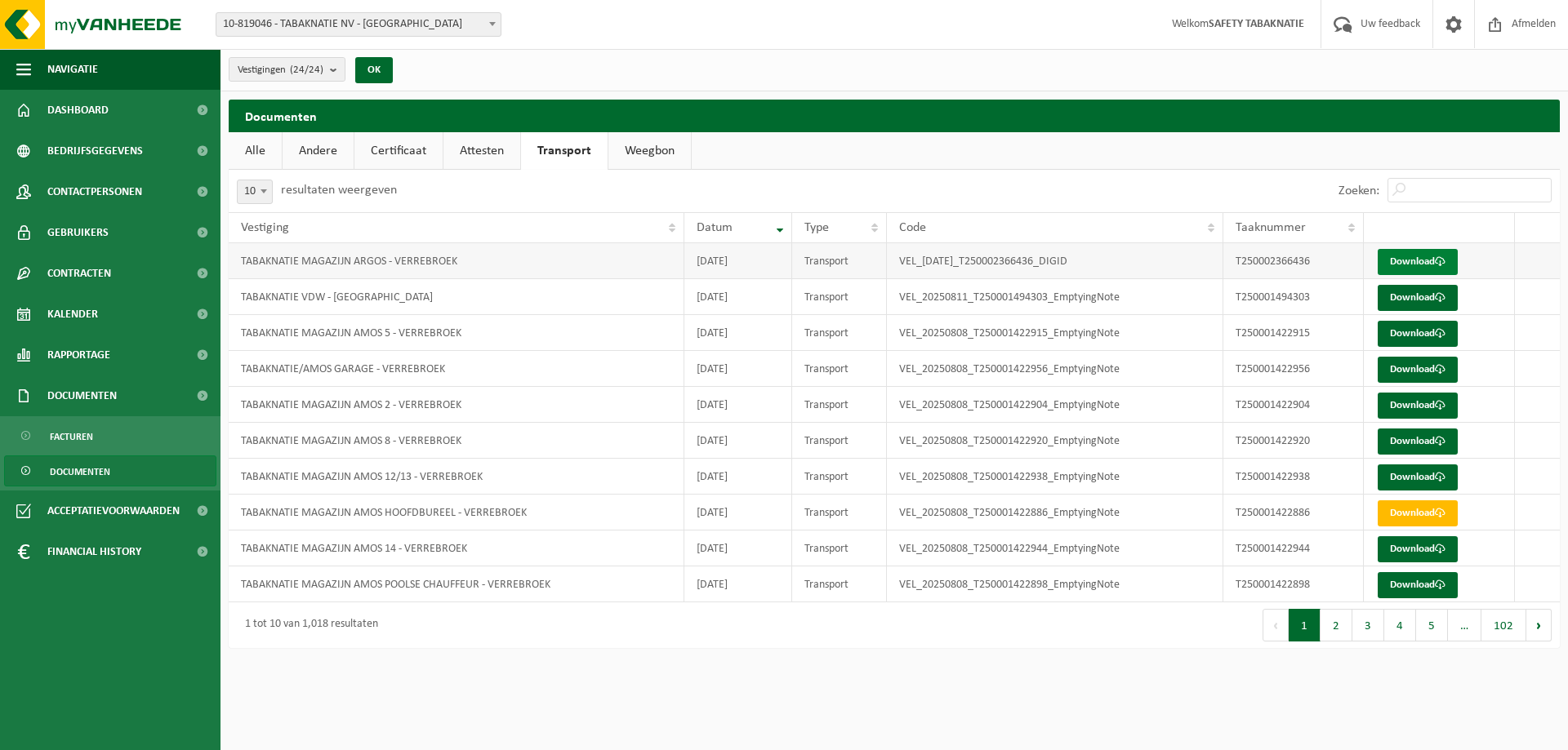
click at [1405, 264] on link "Download" at bounding box center [1418, 261] width 80 height 26
click at [1435, 298] on link "Download" at bounding box center [1418, 298] width 80 height 26
click at [1340, 623] on button "2" at bounding box center [1336, 626] width 32 height 33
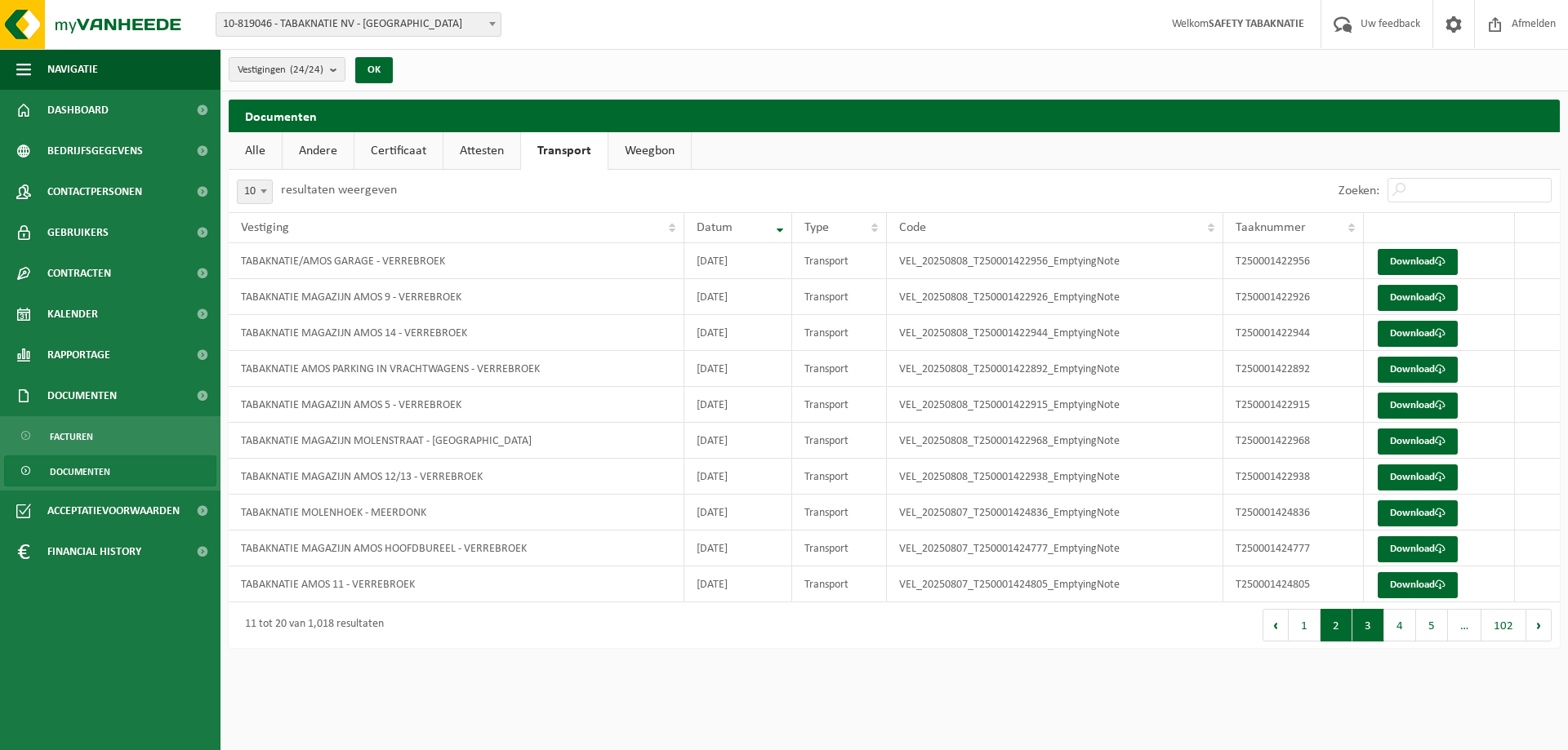
click at [1360, 620] on button "3" at bounding box center [1368, 626] width 32 height 33
click at [1408, 579] on link "Download" at bounding box center [1418, 585] width 80 height 26
click at [1426, 537] on link "Download" at bounding box center [1418, 549] width 80 height 26
click at [1404, 626] on button "4" at bounding box center [1400, 626] width 32 height 33
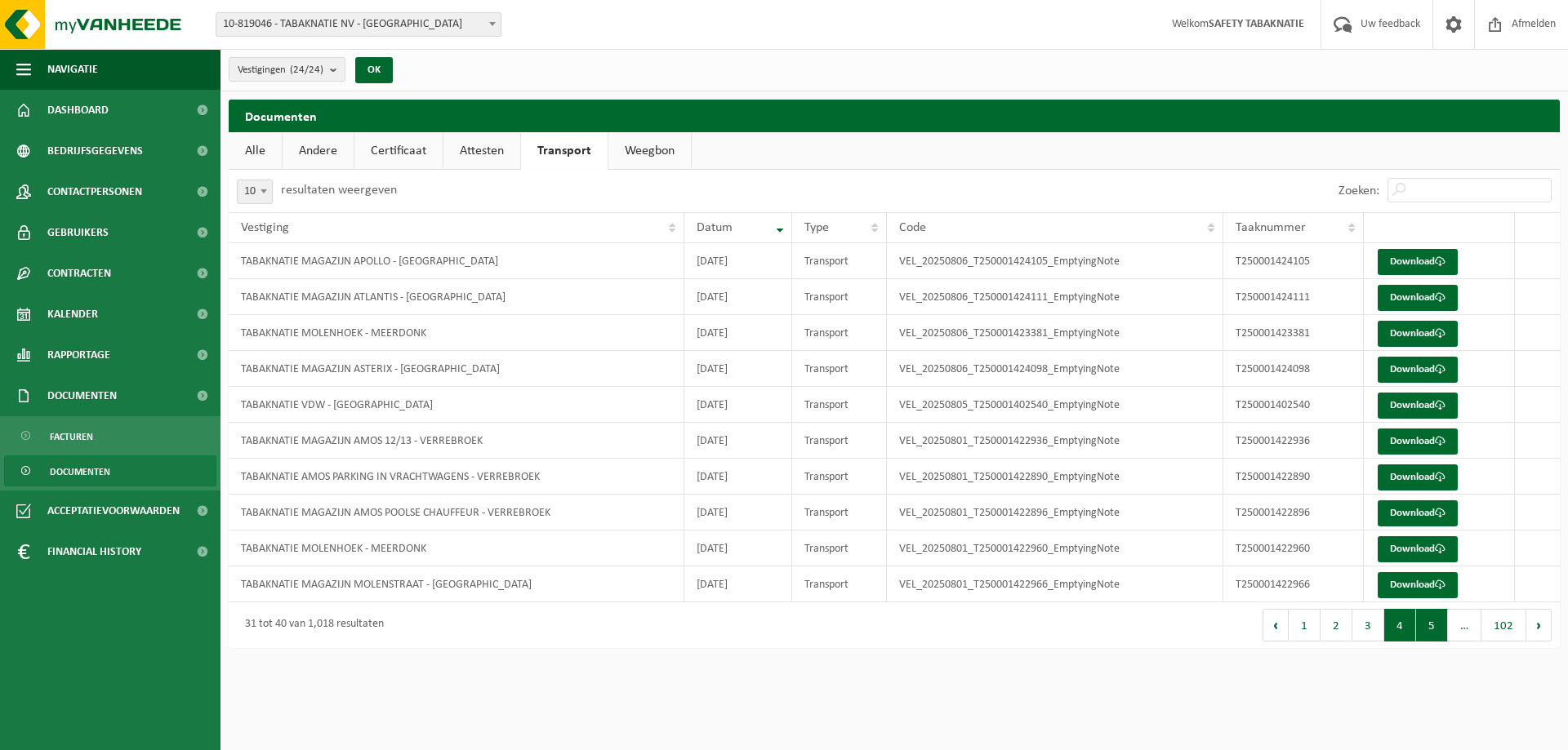
click at [1422, 626] on button "5" at bounding box center [1431, 626] width 32 height 33
click at [1437, 623] on button "6" at bounding box center [1431, 626] width 32 height 33
click at [1086, 363] on td "VEL_[DATE]_T250002243459_DIGID" at bounding box center [1056, 369] width 337 height 36
click at [1391, 372] on link "Download" at bounding box center [1418, 369] width 80 height 26
click at [638, 151] on link "Weegbon" at bounding box center [650, 150] width 82 height 37
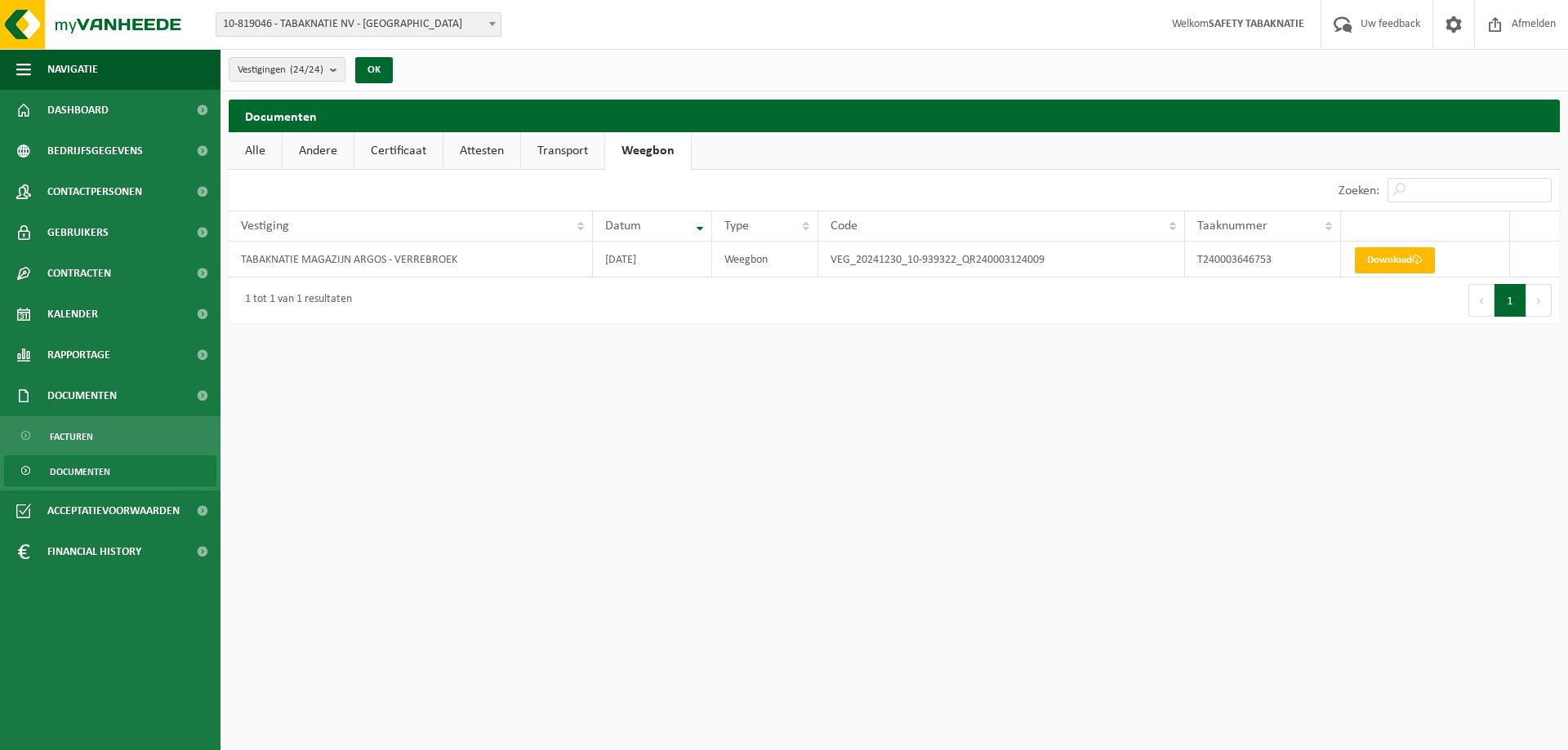
click at [576, 156] on link "Transport" at bounding box center [562, 150] width 83 height 37
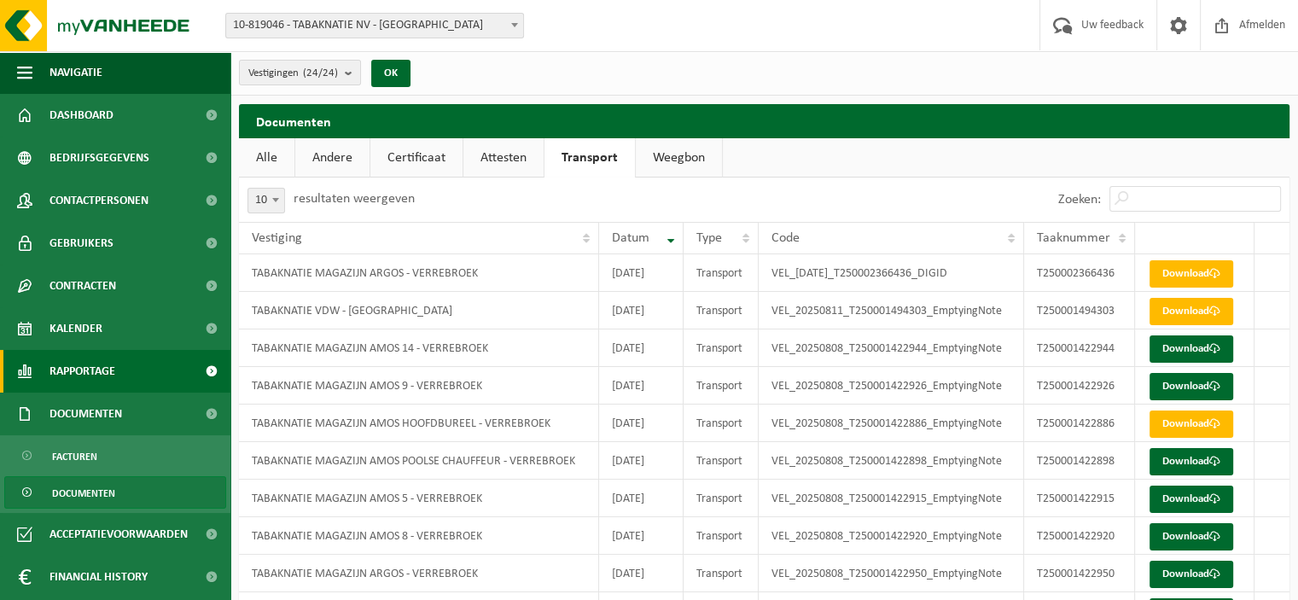
click at [77, 375] on span "Rapportage" at bounding box center [82, 371] width 66 height 43
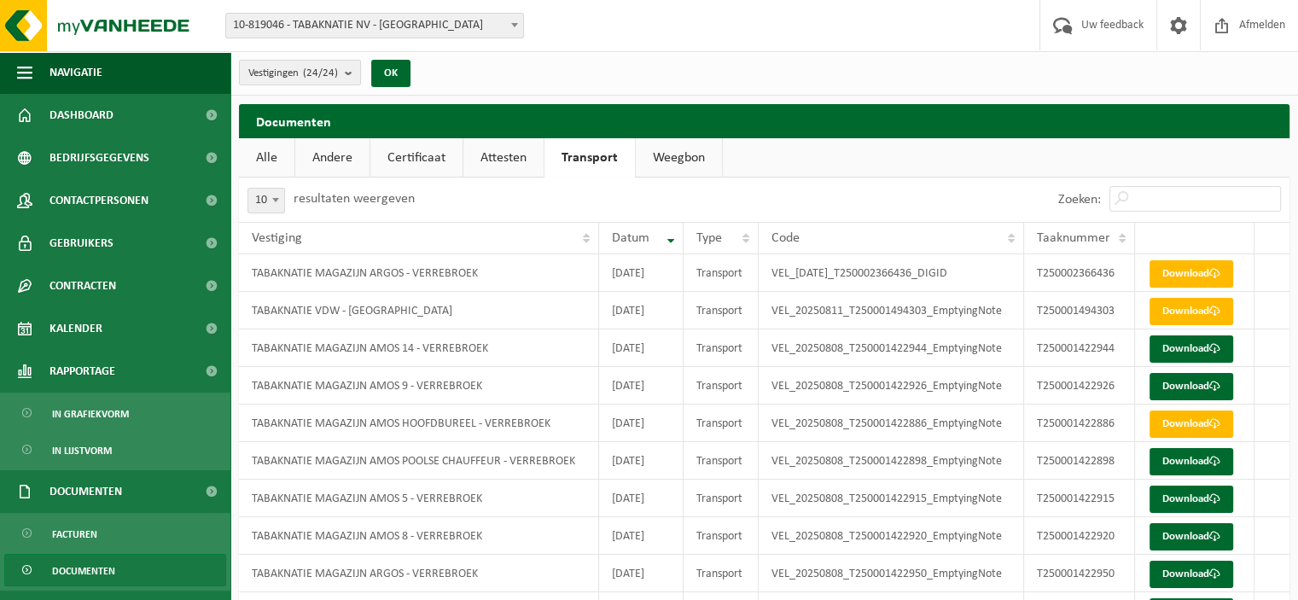
click at [485, 154] on link "Attesten" at bounding box center [503, 157] width 80 height 39
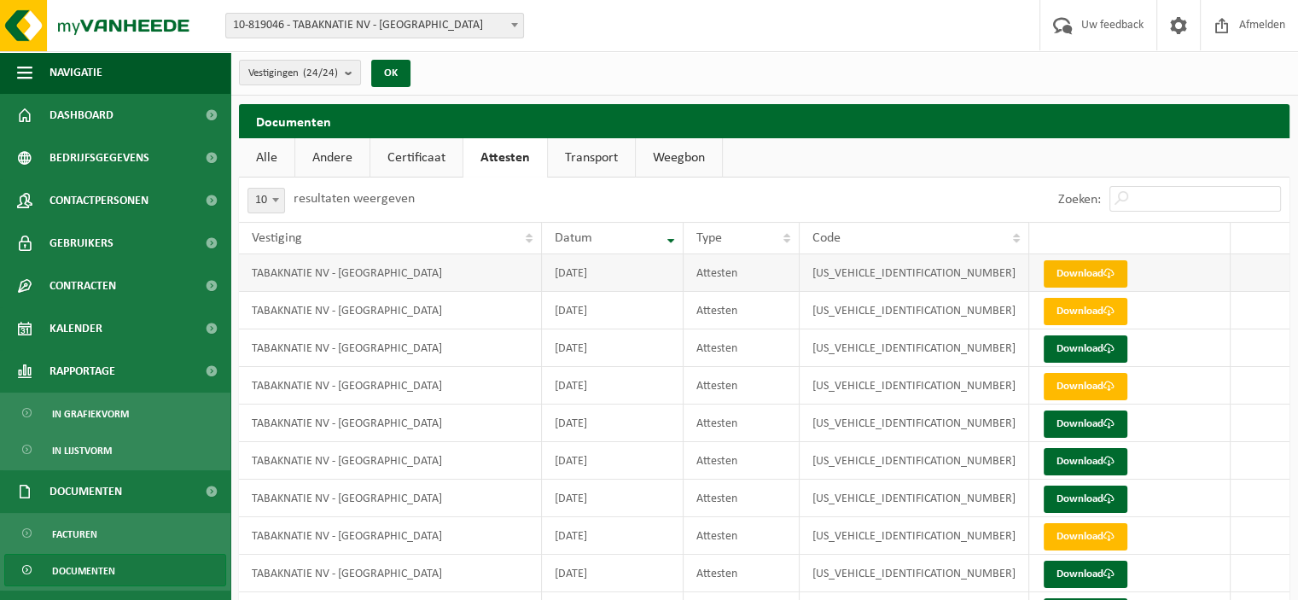
click at [1092, 266] on link "Download" at bounding box center [1085, 273] width 84 height 27
click at [580, 160] on link "Transport" at bounding box center [591, 157] width 87 height 39
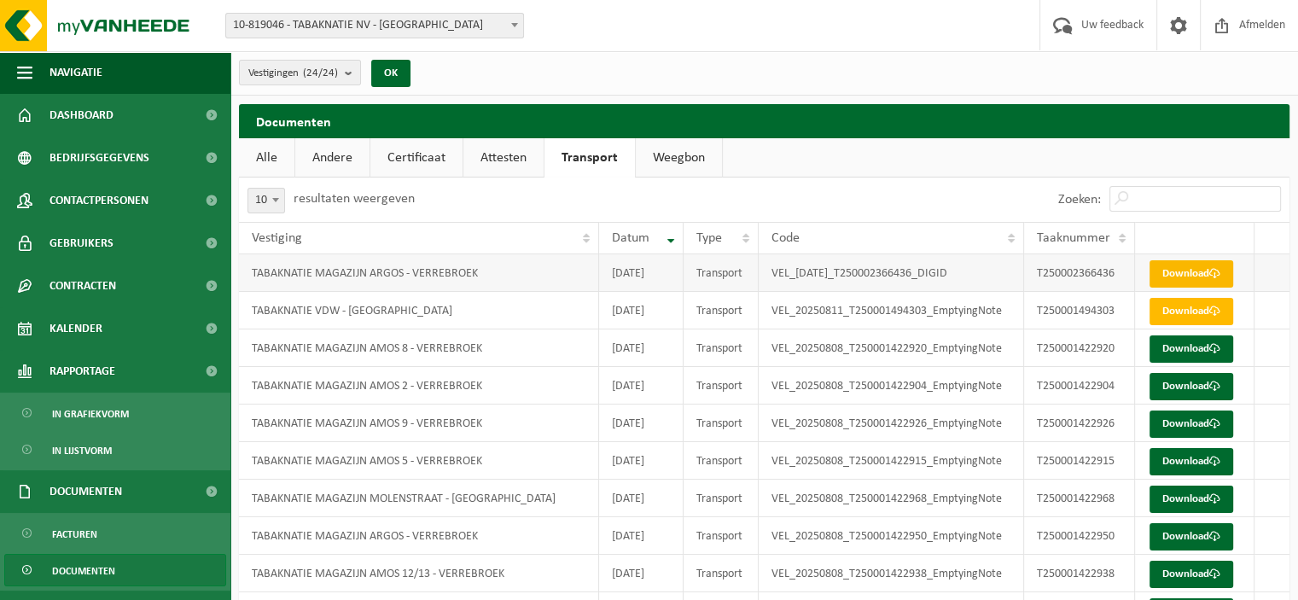
click at [1168, 272] on link "Download" at bounding box center [1191, 273] width 84 height 27
